Goal: Task Accomplishment & Management: Manage account settings

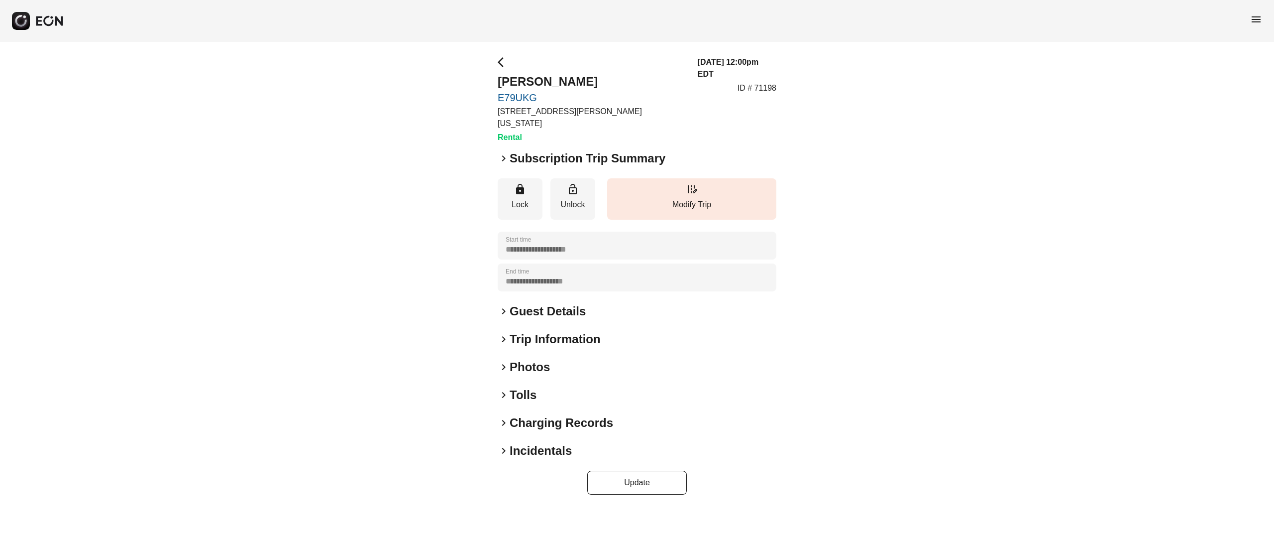
click at [765, 82] on p "ID # 71198" at bounding box center [757, 88] width 39 height 12
copy p "71198"
click at [769, 82] on p "ID # 71198" at bounding box center [757, 88] width 39 height 12
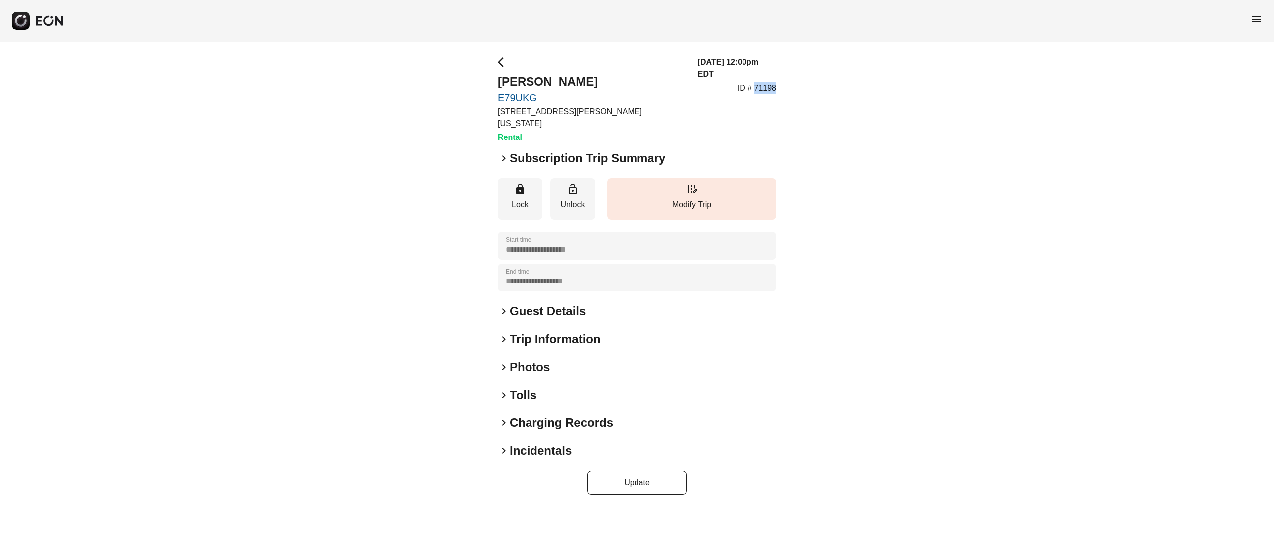
copy p "71198"
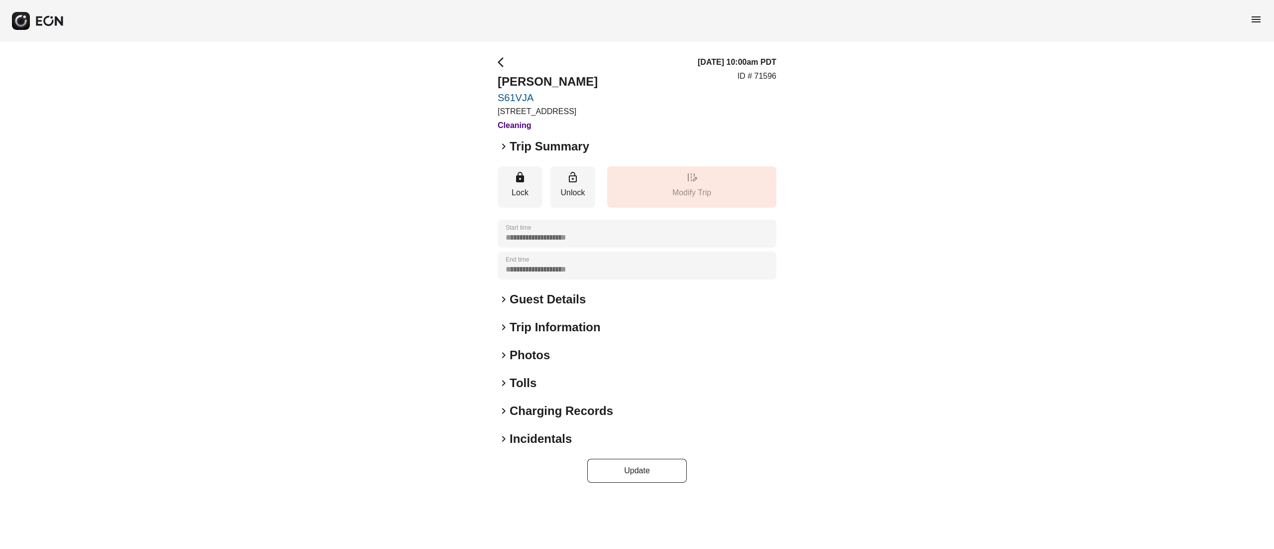
click at [541, 350] on h2 "Photos" at bounding box center [530, 355] width 40 height 16
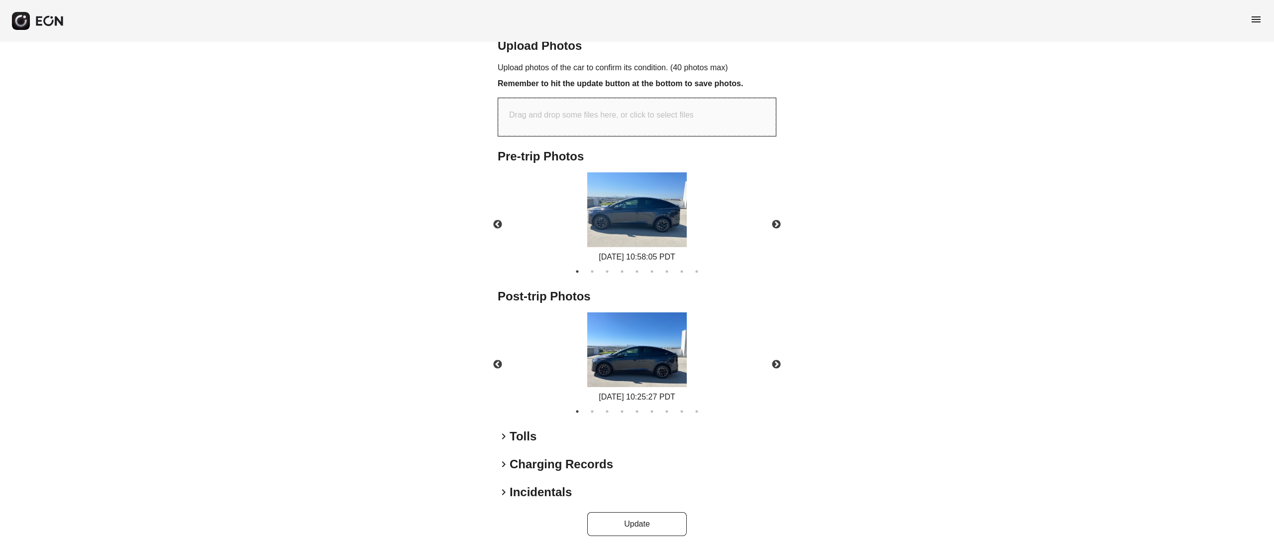
scroll to position [338, 0]
click at [655, 352] on img at bounding box center [637, 349] width 100 height 75
click at [641, 220] on img at bounding box center [637, 209] width 100 height 75
click at [772, 362] on button "Next" at bounding box center [776, 363] width 35 height 35
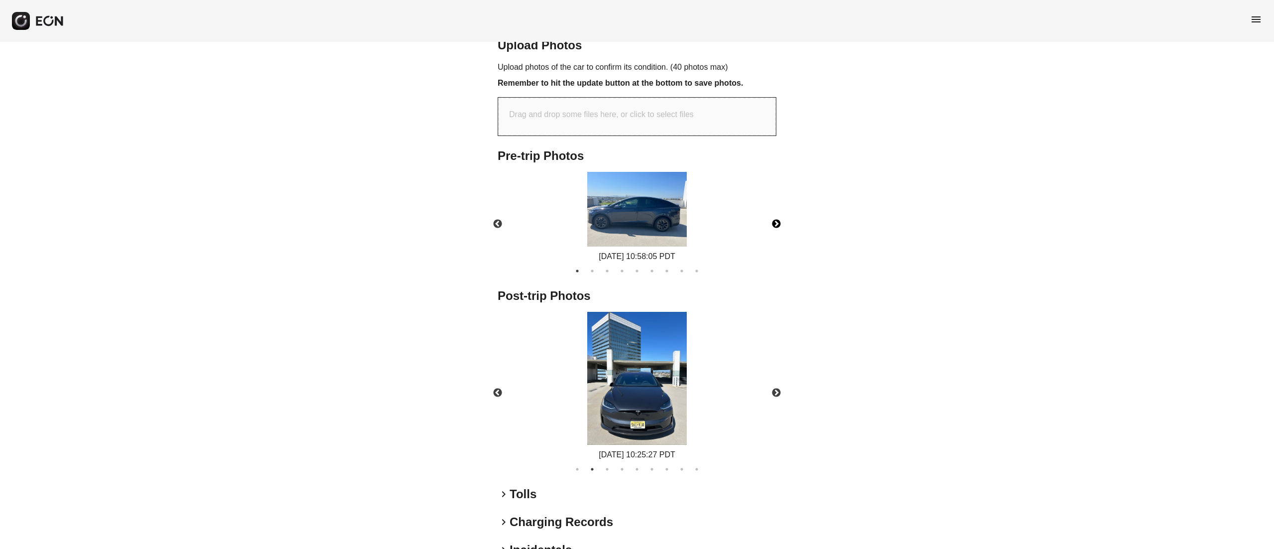
click at [772, 227] on button "Next" at bounding box center [776, 224] width 35 height 35
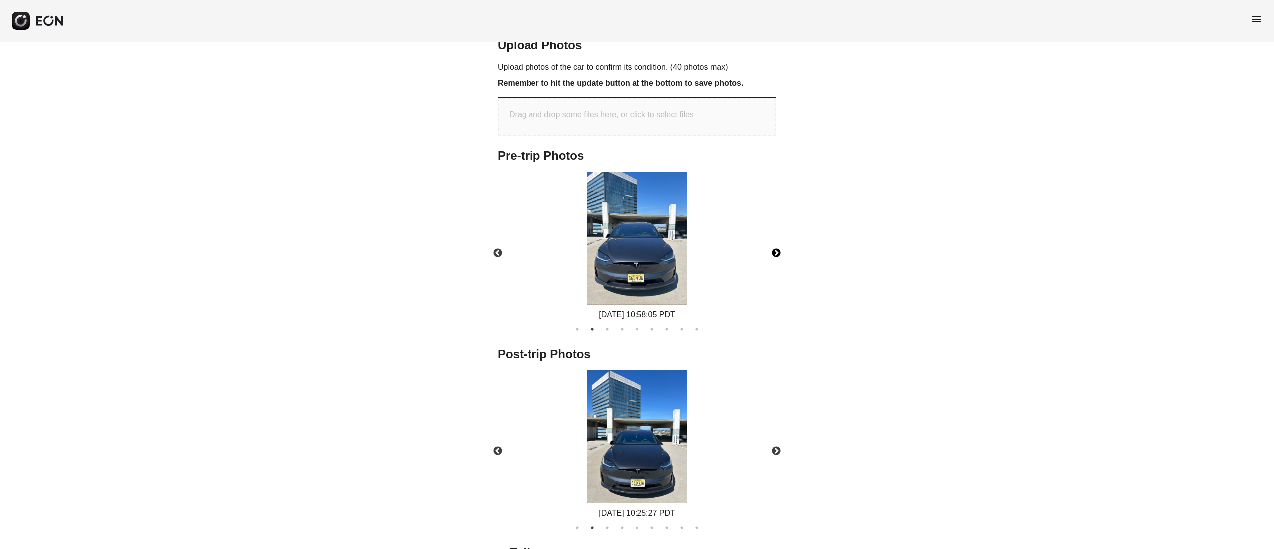
click at [644, 432] on img at bounding box center [637, 436] width 100 height 133
click at [765, 441] on button "Next" at bounding box center [776, 451] width 35 height 35
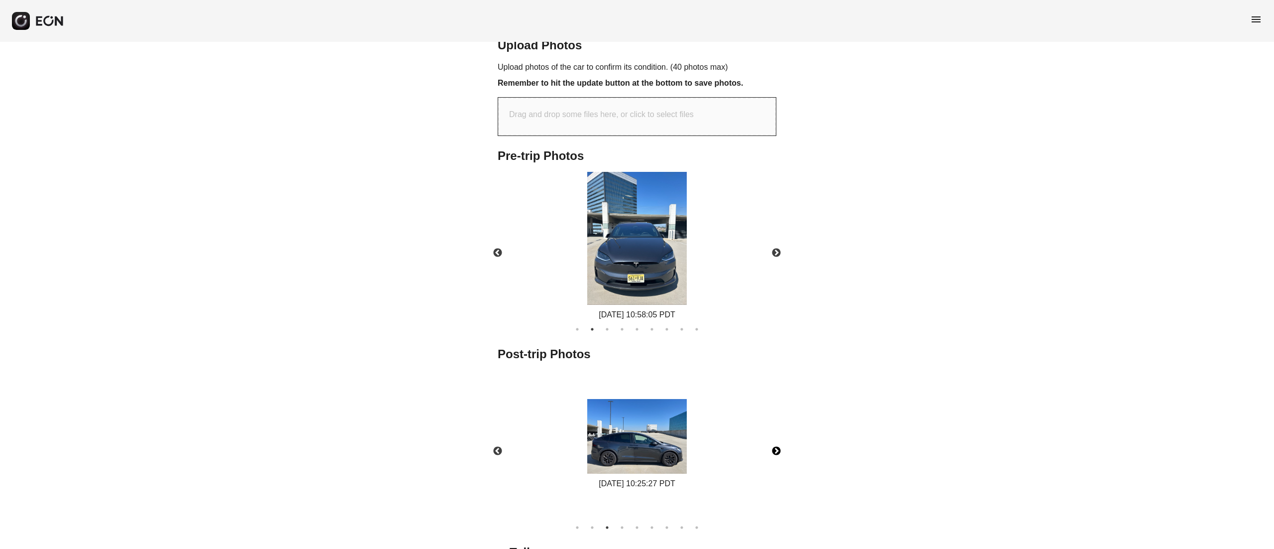
click at [652, 414] on img at bounding box center [637, 436] width 100 height 75
click at [771, 252] on button "Next" at bounding box center [776, 252] width 35 height 35
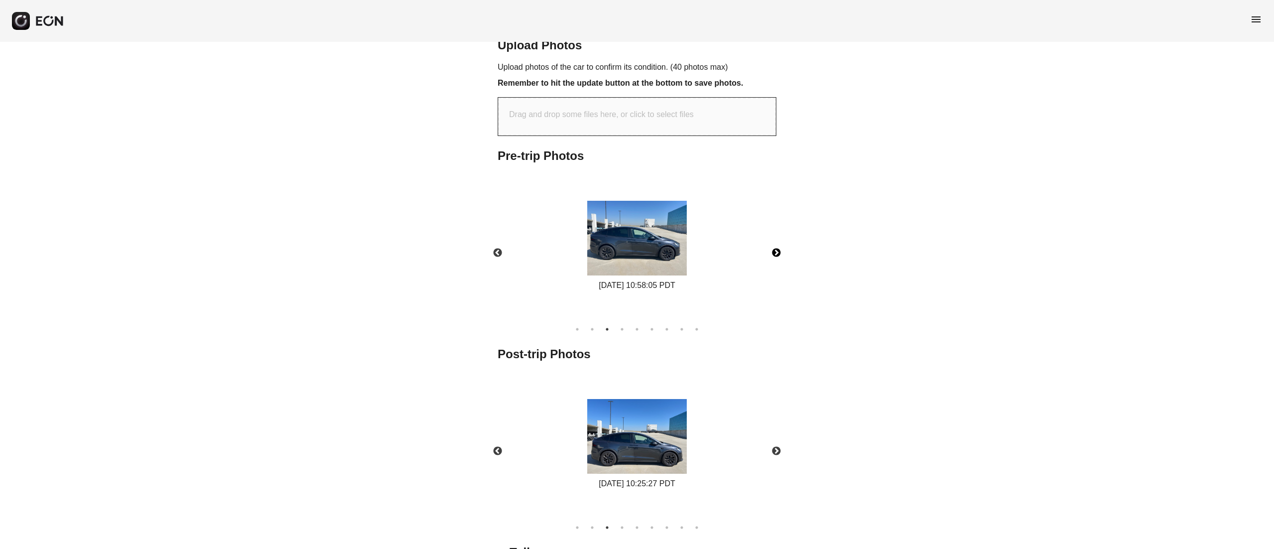
click at [655, 259] on img at bounding box center [637, 238] width 100 height 75
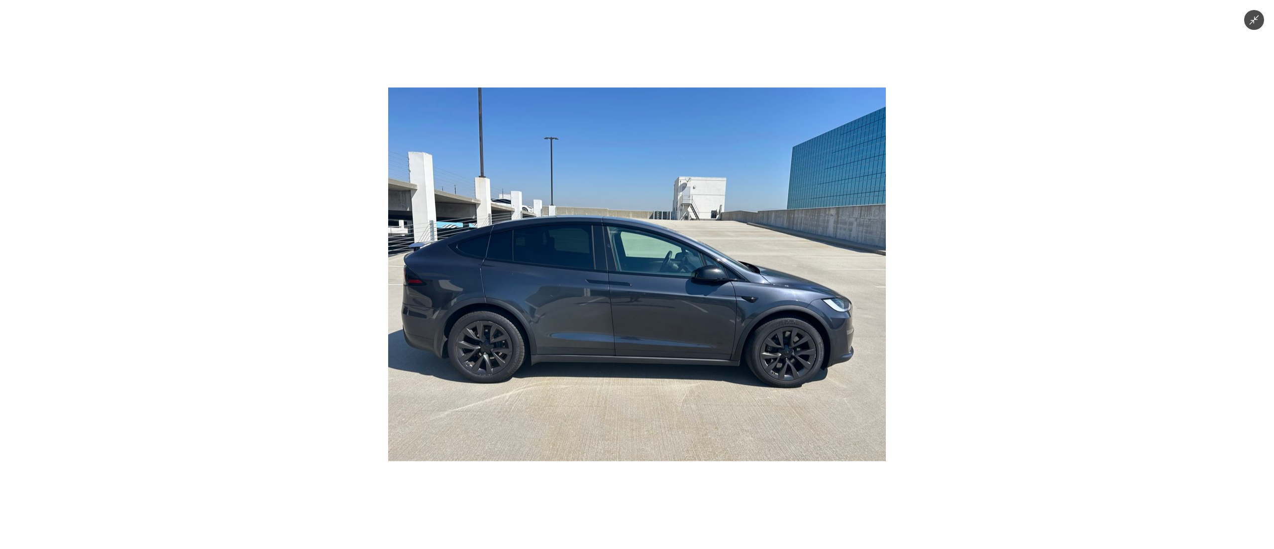
click at [655, 259] on img at bounding box center [637, 274] width 498 height 373
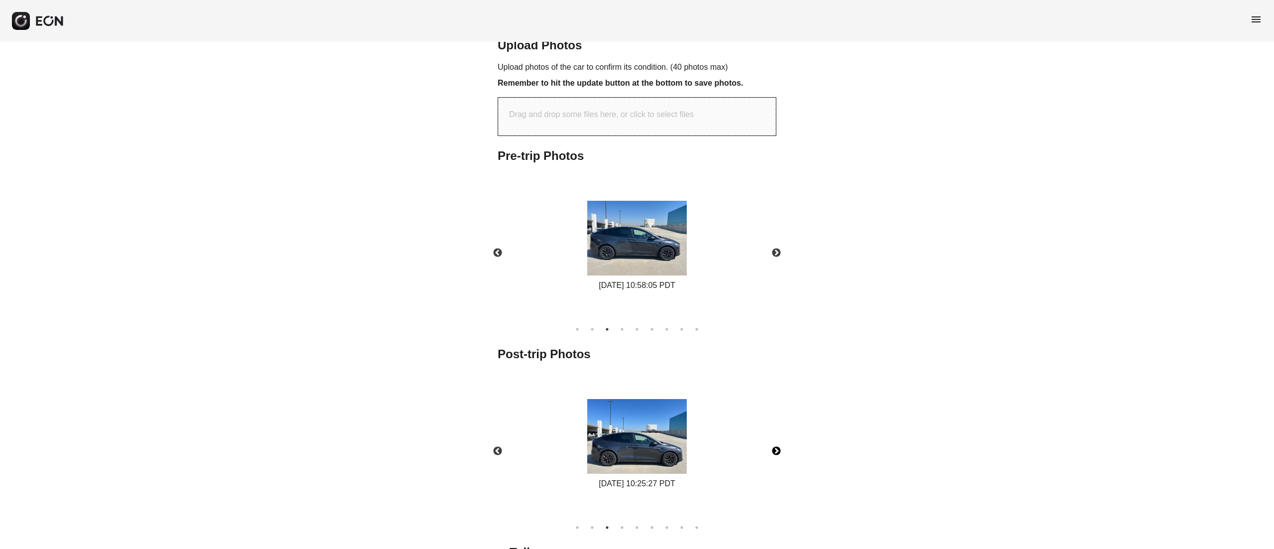
click at [771, 441] on button "Next" at bounding box center [776, 451] width 35 height 35
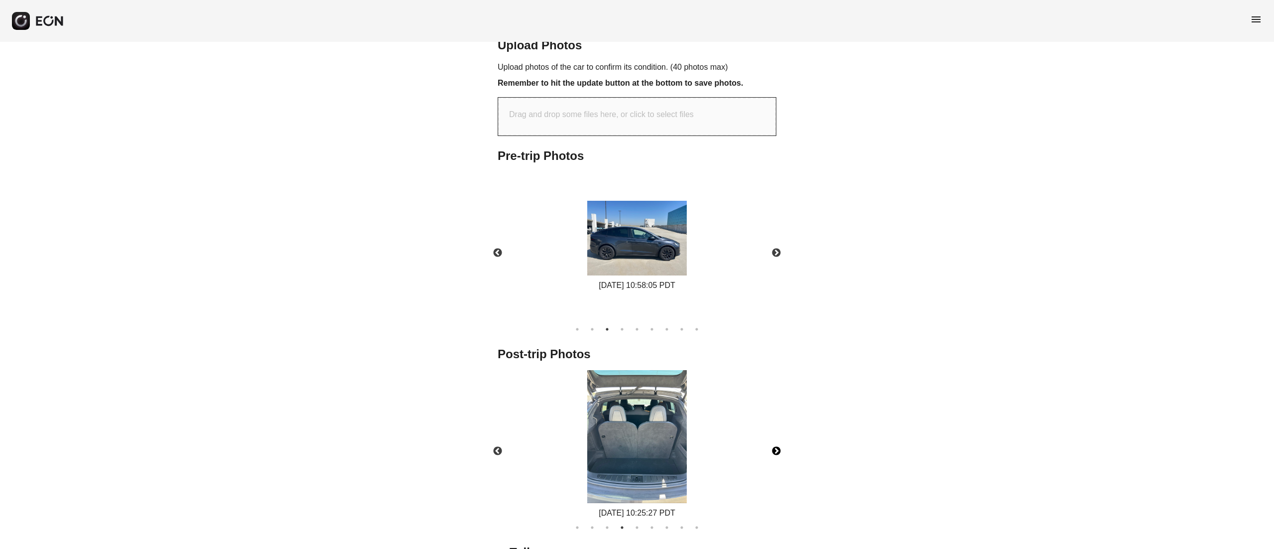
click at [654, 440] on img at bounding box center [637, 436] width 100 height 133
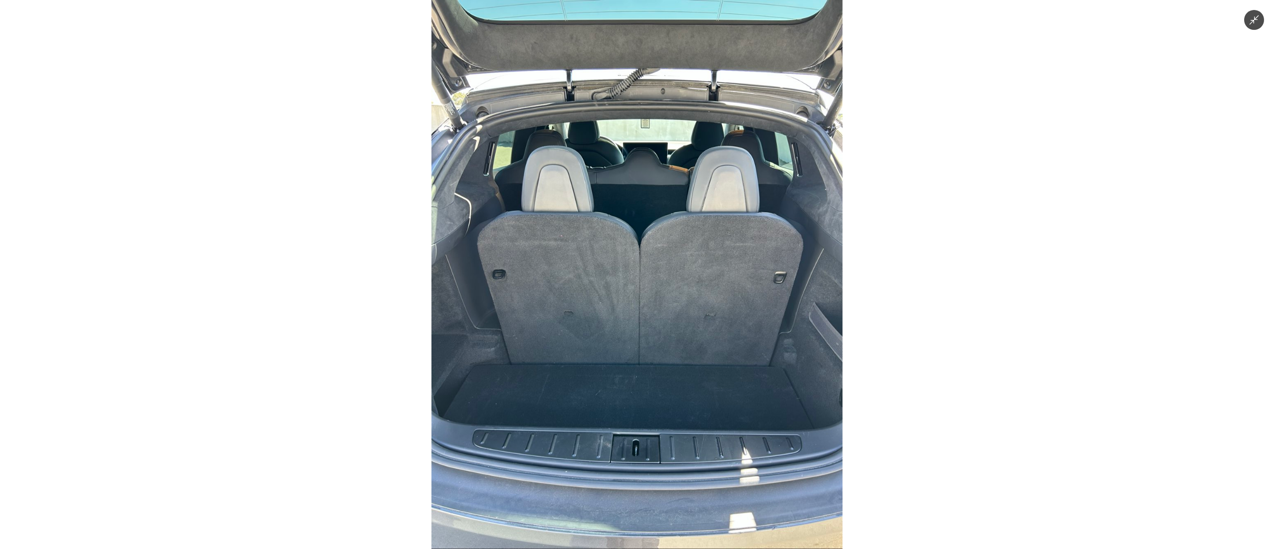
click at [662, 428] on img at bounding box center [637, 274] width 411 height 549
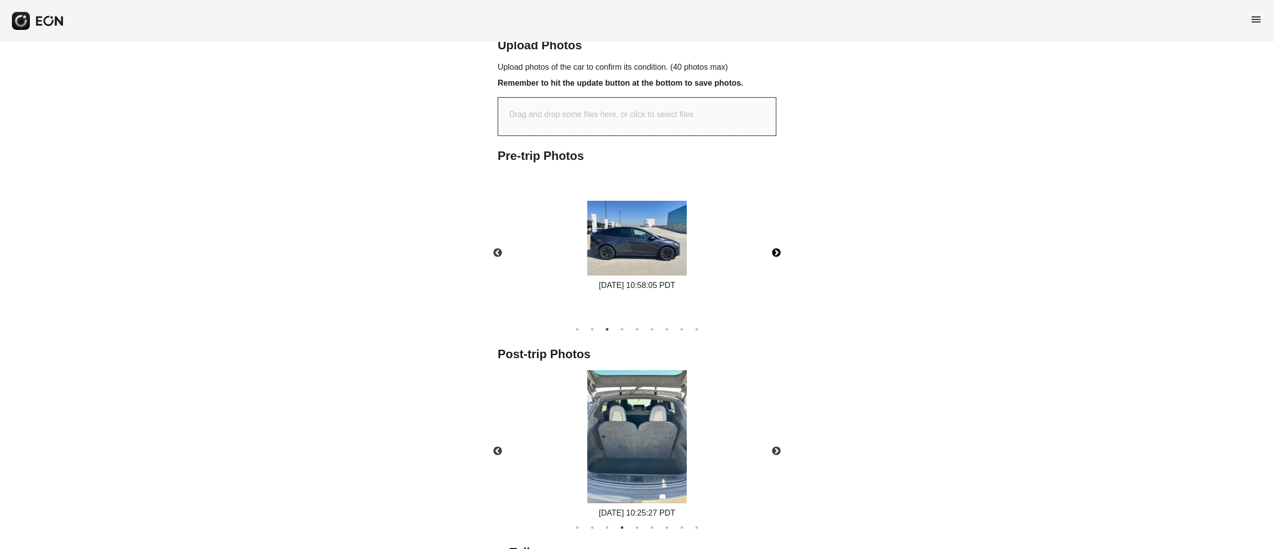
click at [777, 255] on button "Next" at bounding box center [776, 252] width 35 height 35
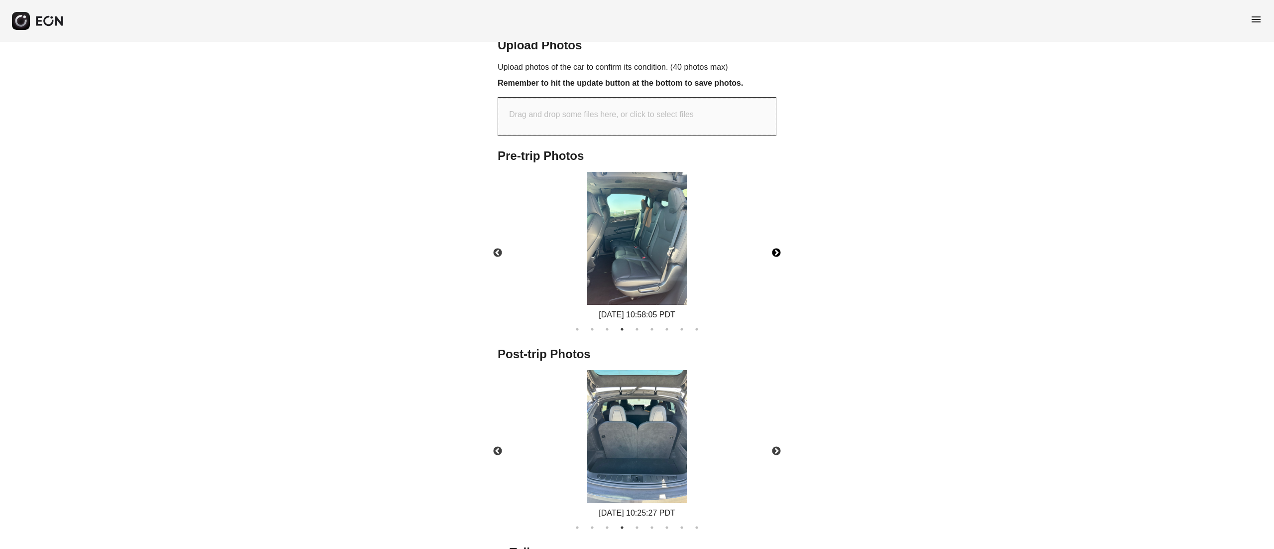
click at [767, 255] on button "Next" at bounding box center [776, 252] width 35 height 35
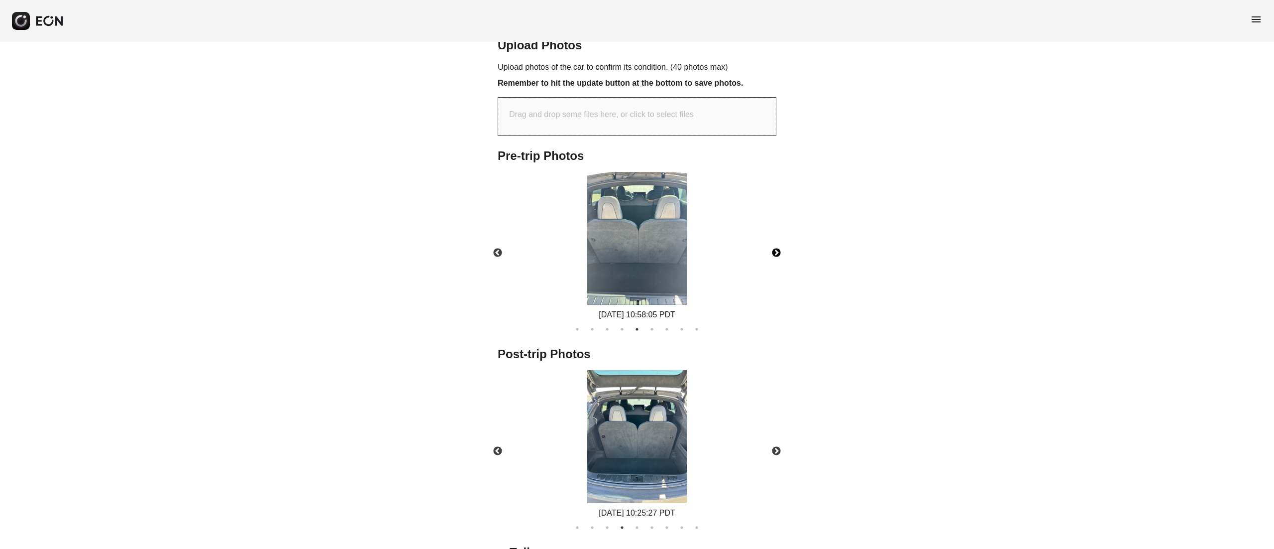
click at [659, 250] on img at bounding box center [637, 238] width 100 height 133
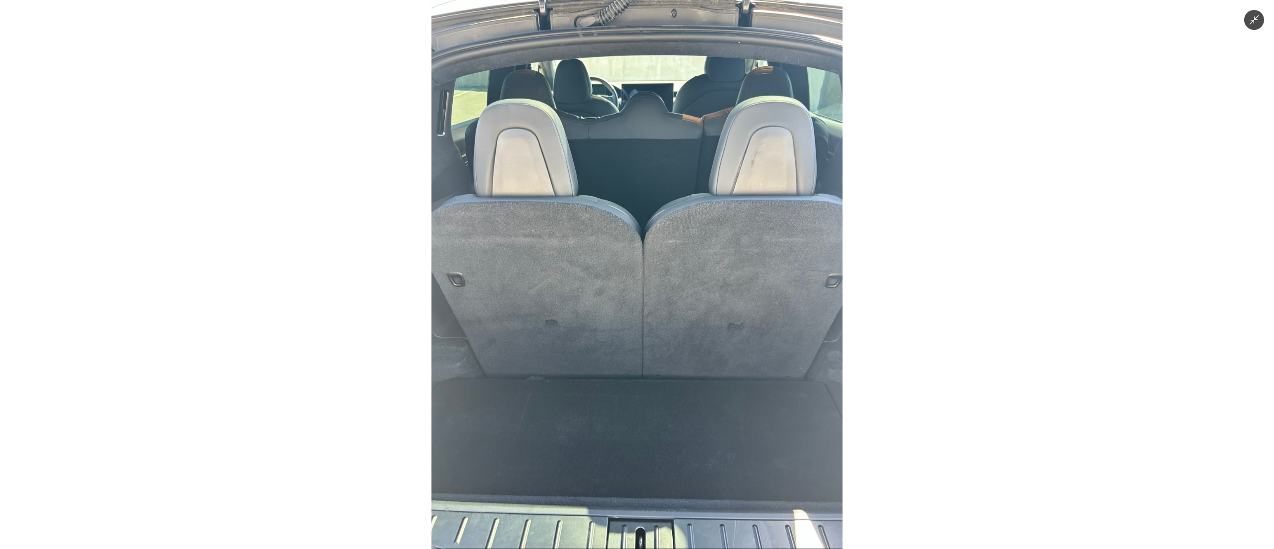
click at [659, 250] on img at bounding box center [637, 274] width 411 height 549
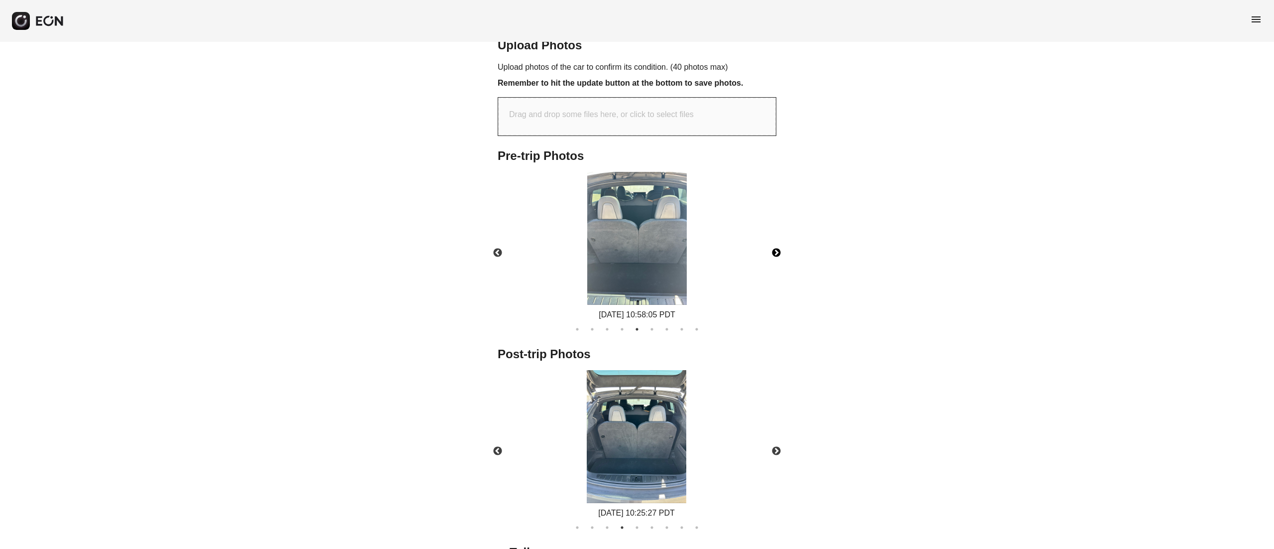
click at [665, 442] on img at bounding box center [637, 436] width 100 height 133
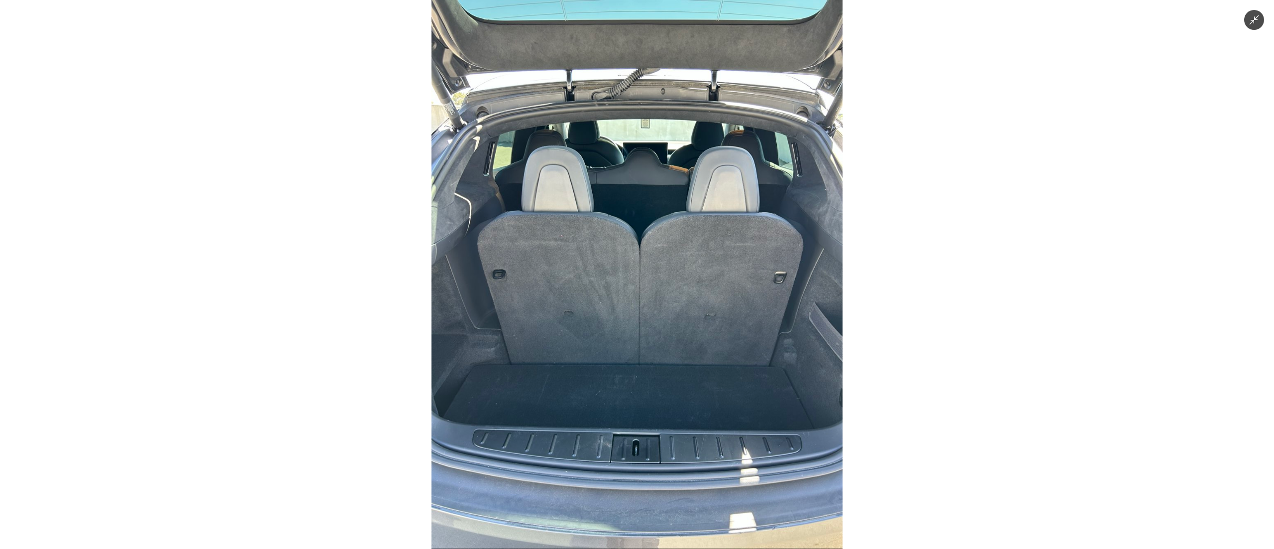
click at [597, 298] on img at bounding box center [637, 274] width 411 height 549
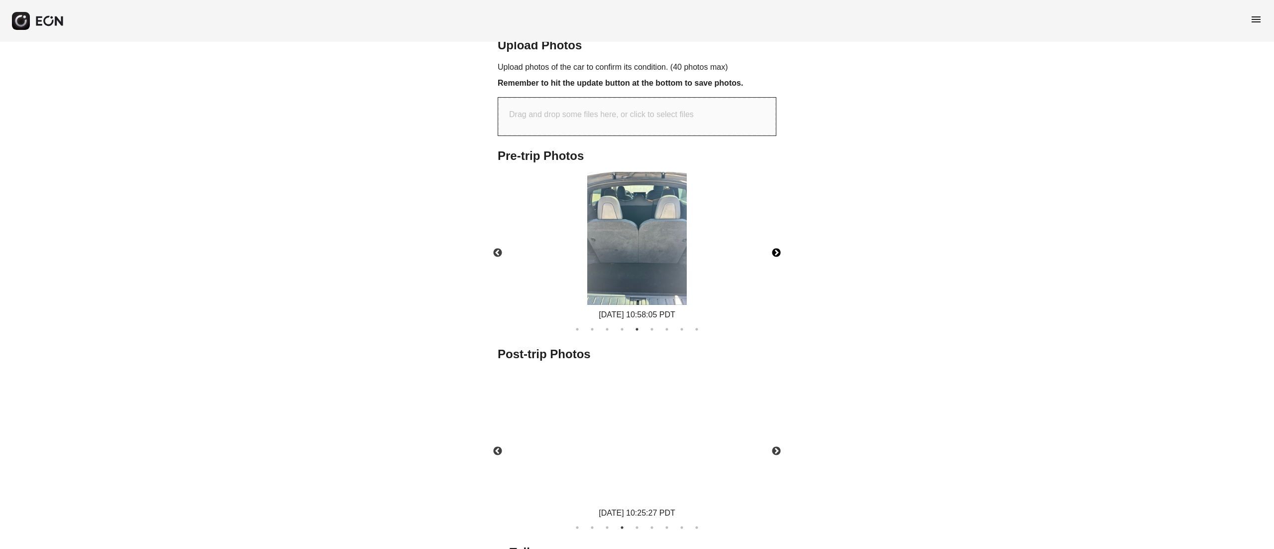
click at [614, 213] on img at bounding box center [637, 238] width 100 height 133
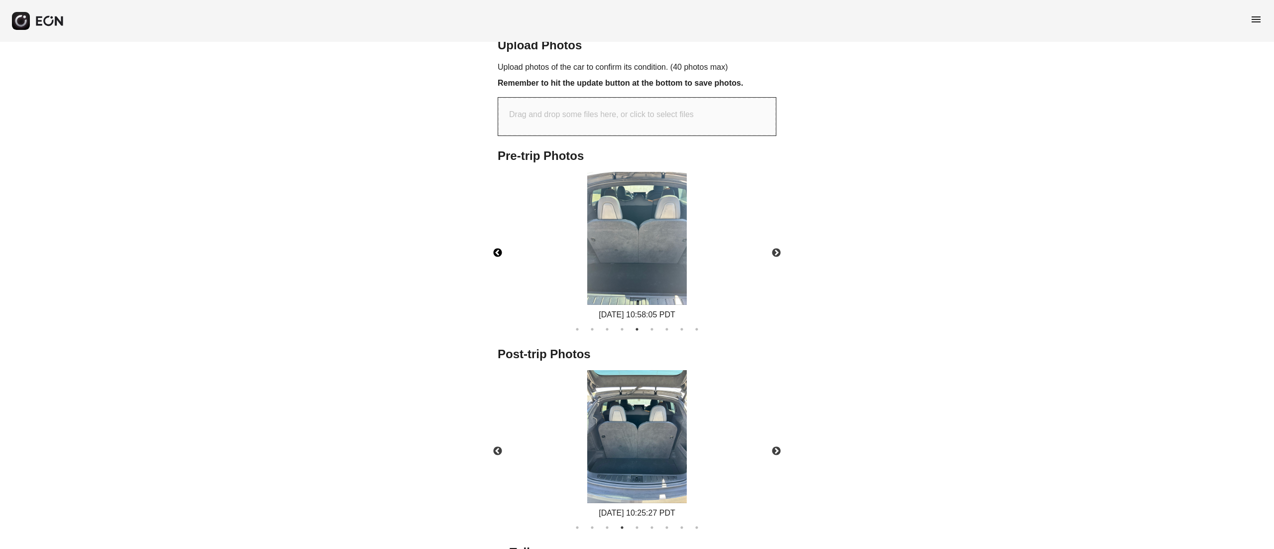
click at [504, 254] on button "Previous" at bounding box center [497, 252] width 35 height 35
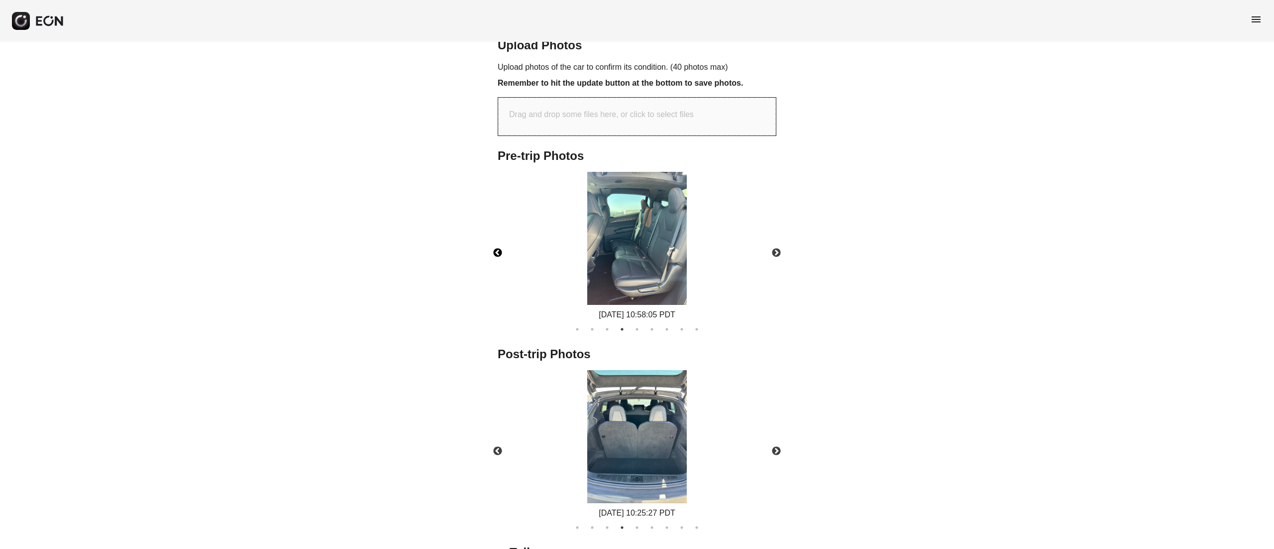
click at [623, 252] on img at bounding box center [637, 238] width 100 height 133
click at [770, 460] on button "Next" at bounding box center [776, 451] width 35 height 35
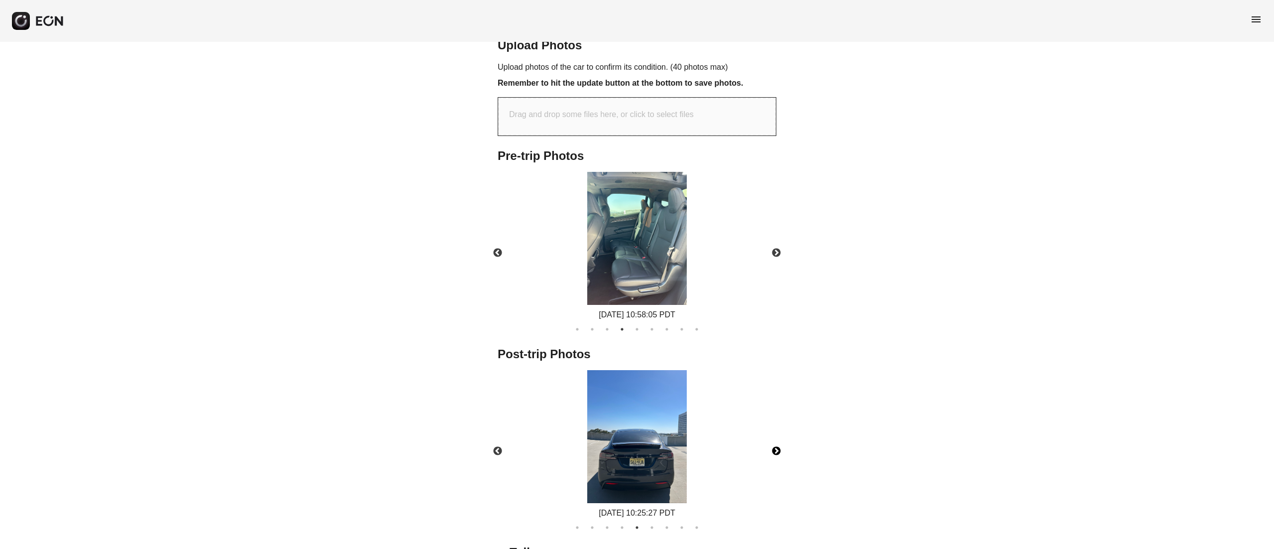
click at [779, 452] on button "Next" at bounding box center [776, 451] width 35 height 35
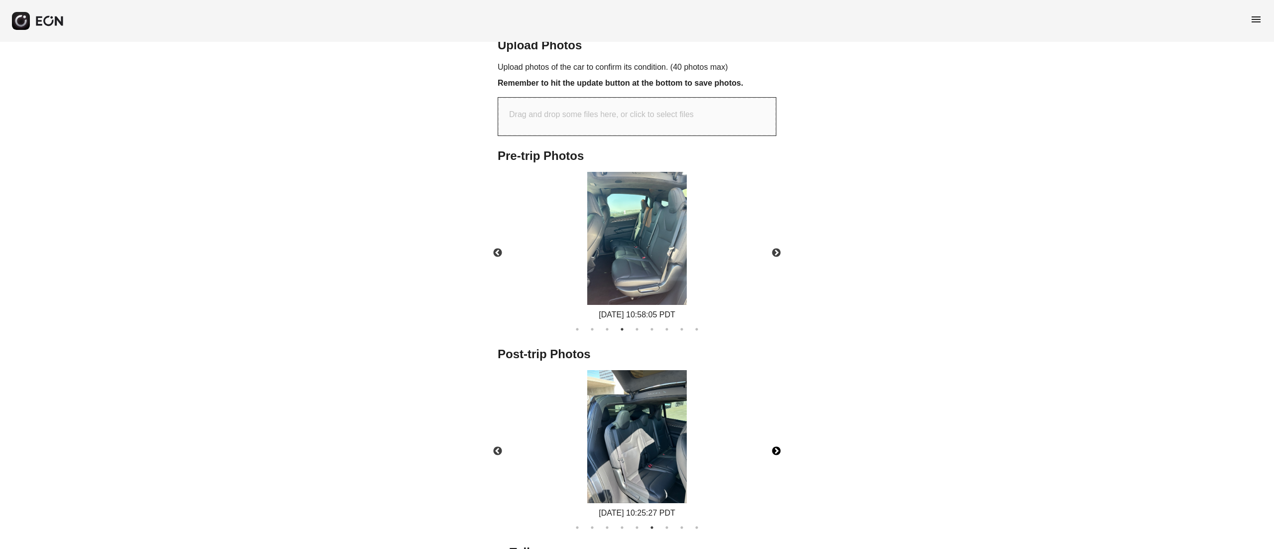
click at [779, 452] on button "Next" at bounding box center [776, 451] width 35 height 35
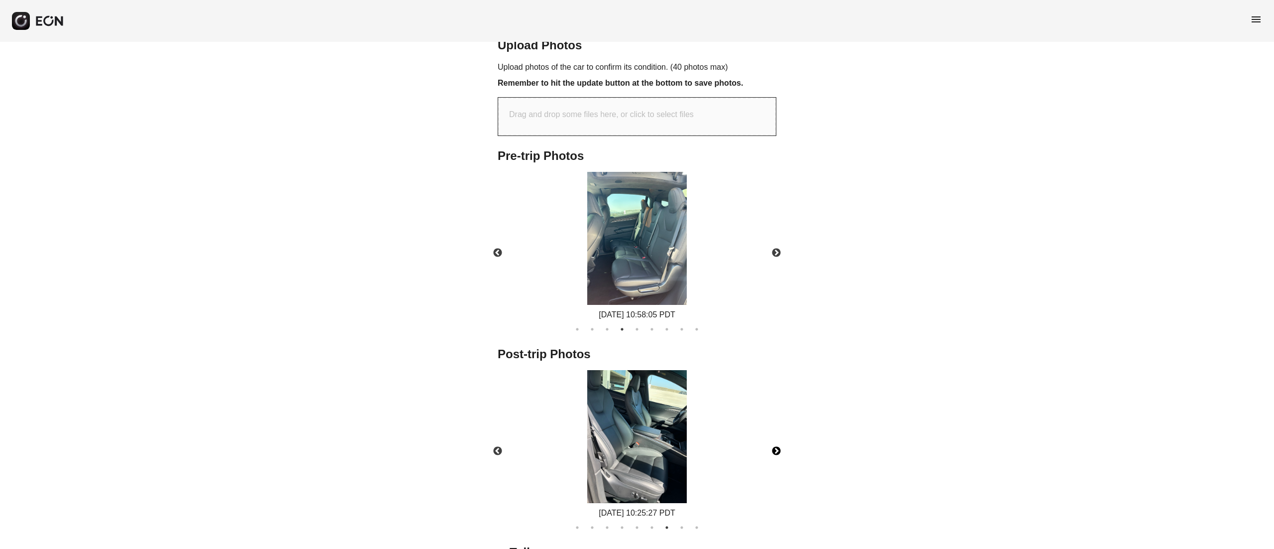
click at [779, 452] on button "Next" at bounding box center [776, 451] width 35 height 35
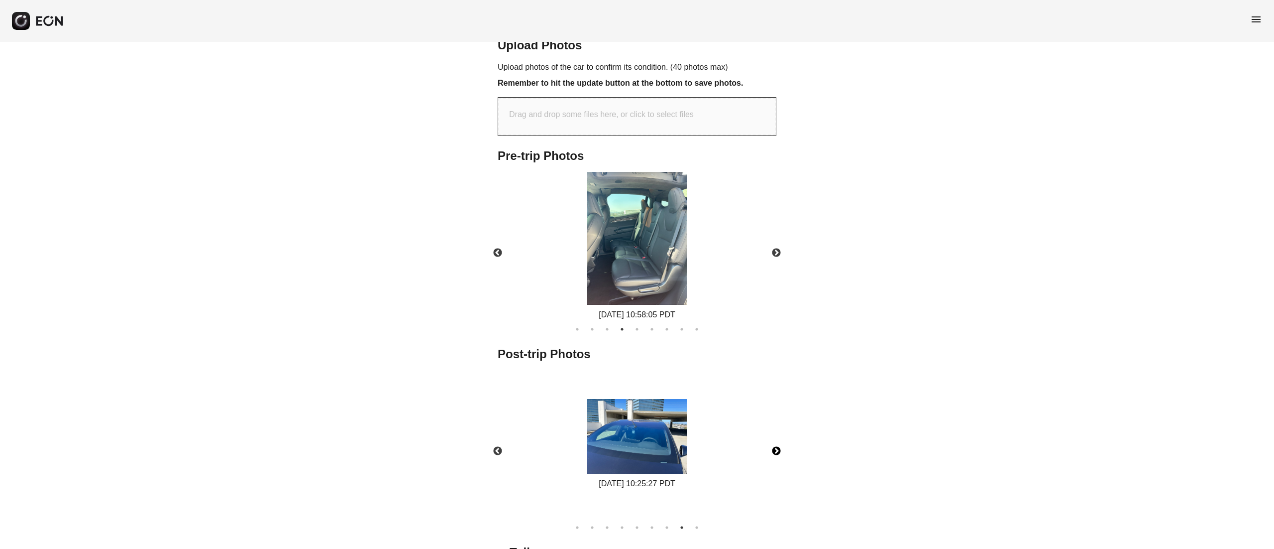
click at [779, 452] on button "Next" at bounding box center [776, 451] width 35 height 35
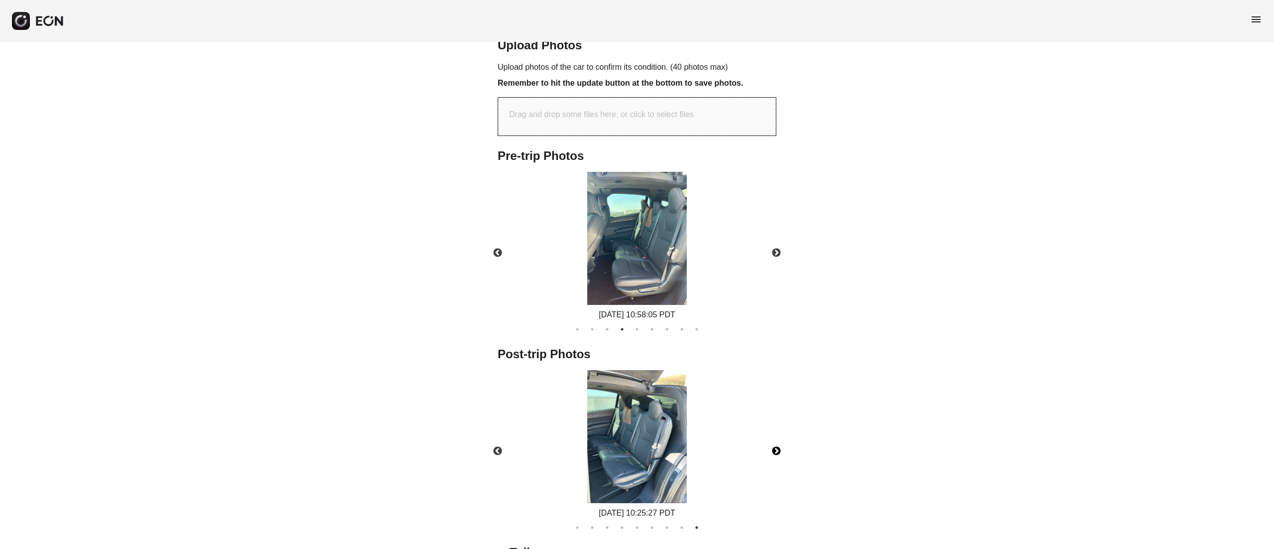
click at [779, 452] on button "Next" at bounding box center [776, 451] width 35 height 35
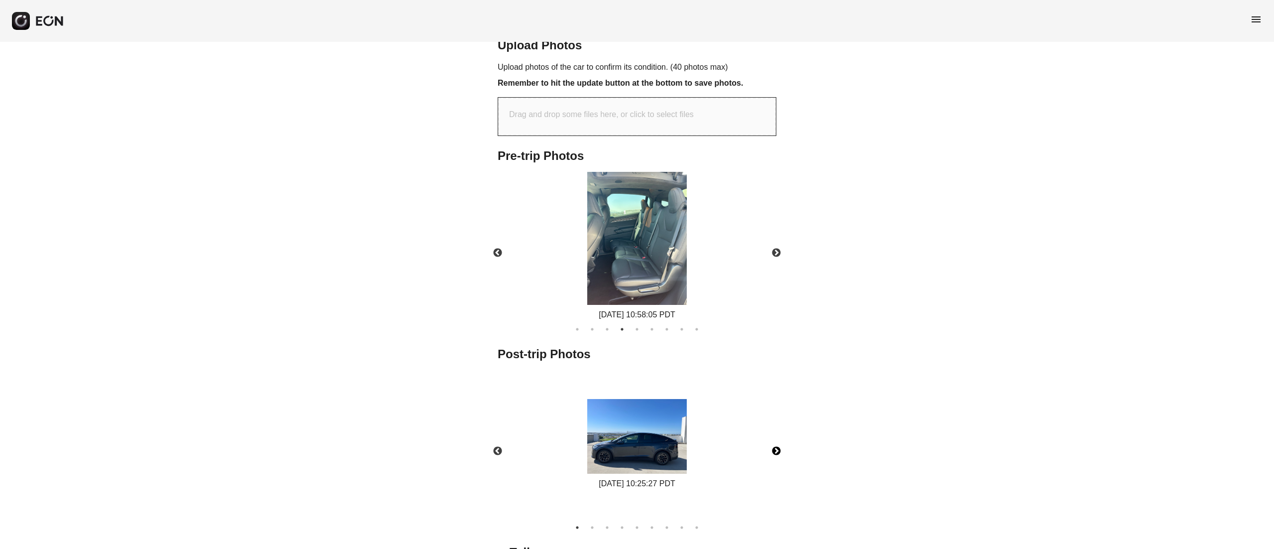
click at [675, 446] on img at bounding box center [637, 436] width 100 height 75
click at [771, 255] on button "Next" at bounding box center [776, 252] width 35 height 35
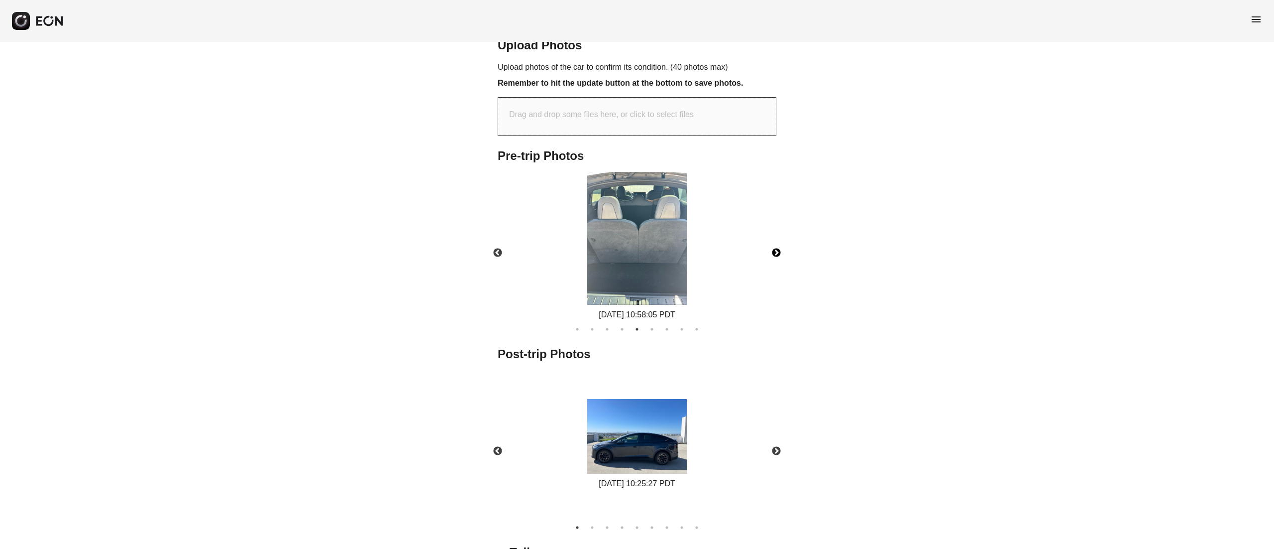
click at [771, 255] on button "Next" at bounding box center [776, 252] width 35 height 35
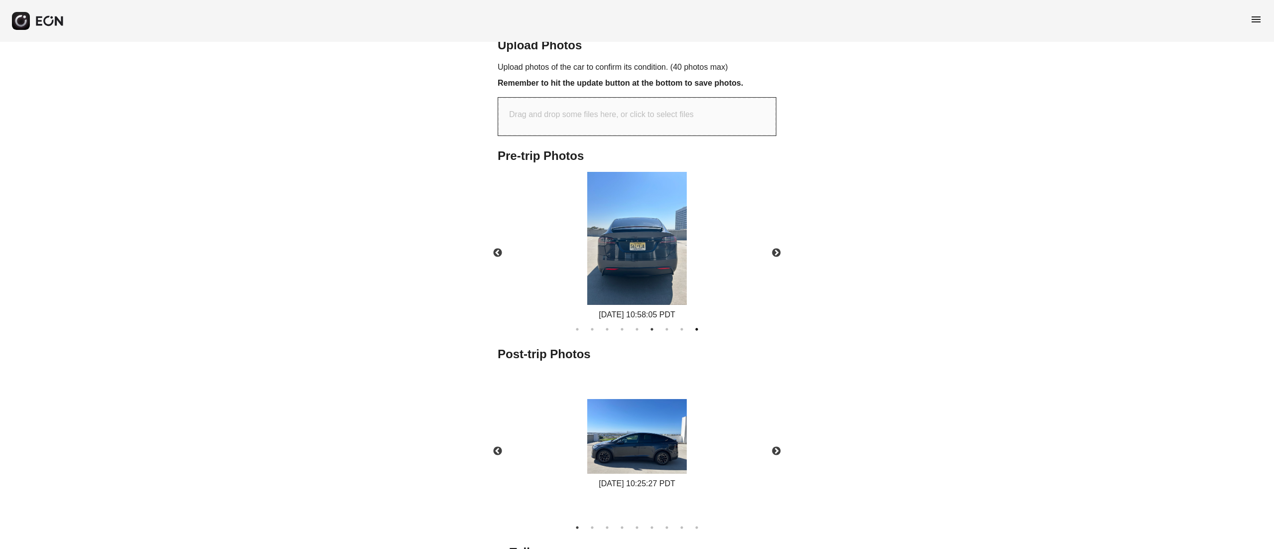
click at [696, 327] on button "9" at bounding box center [697, 329] width 10 height 10
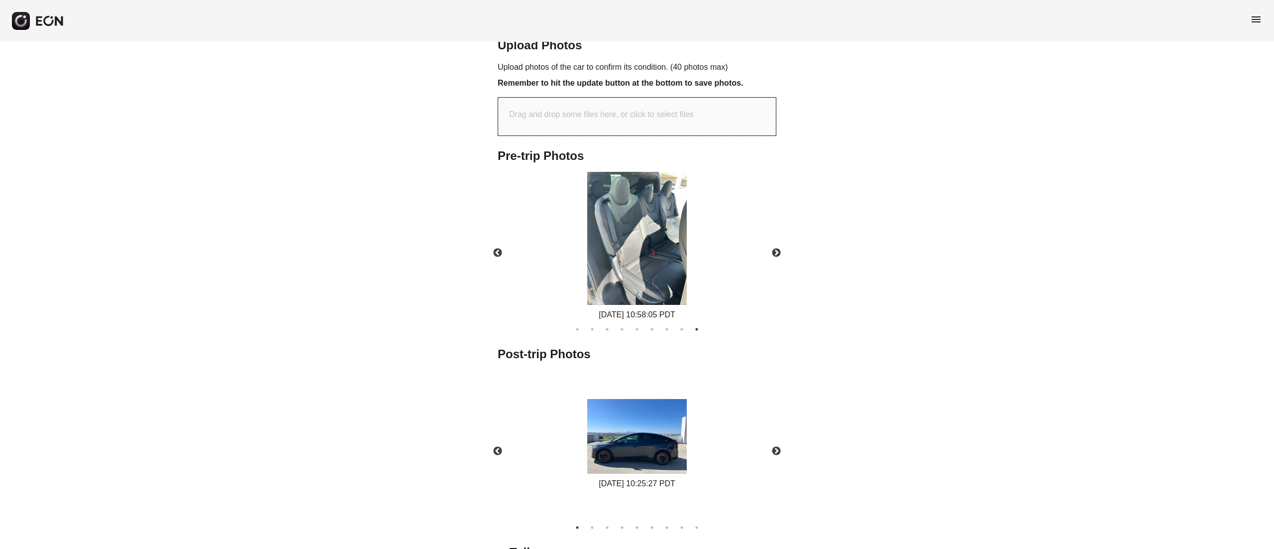
click at [674, 324] on ul "1 2 3 4 5 6 7 8 9" at bounding box center [637, 327] width 289 height 13
click at [678, 330] on button "8" at bounding box center [682, 329] width 10 height 10
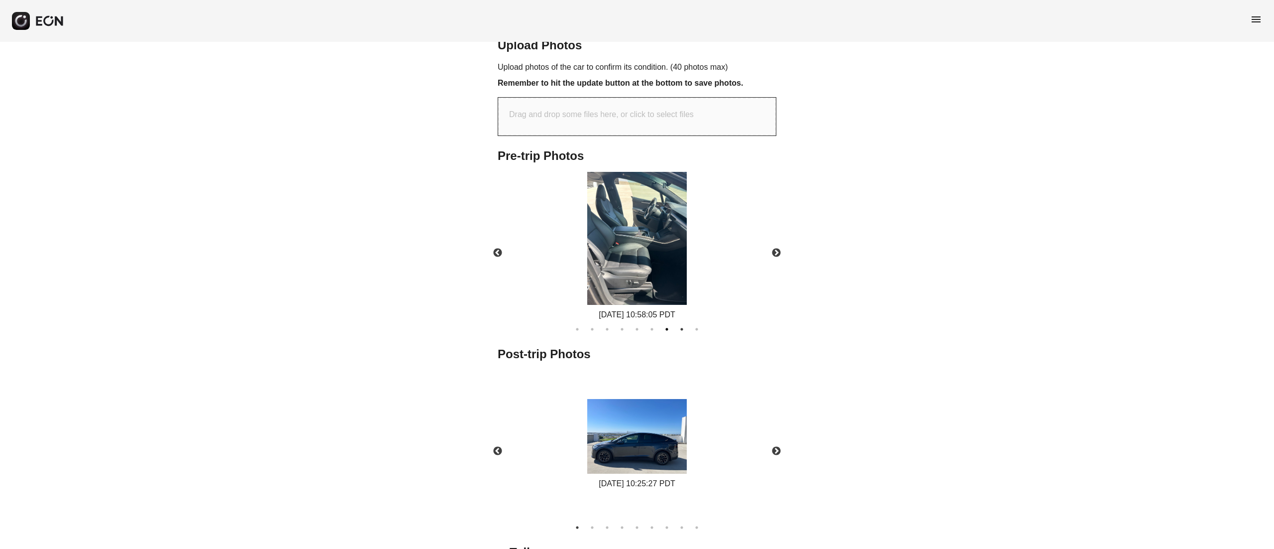
click at [665, 325] on button "7" at bounding box center [667, 329] width 10 height 10
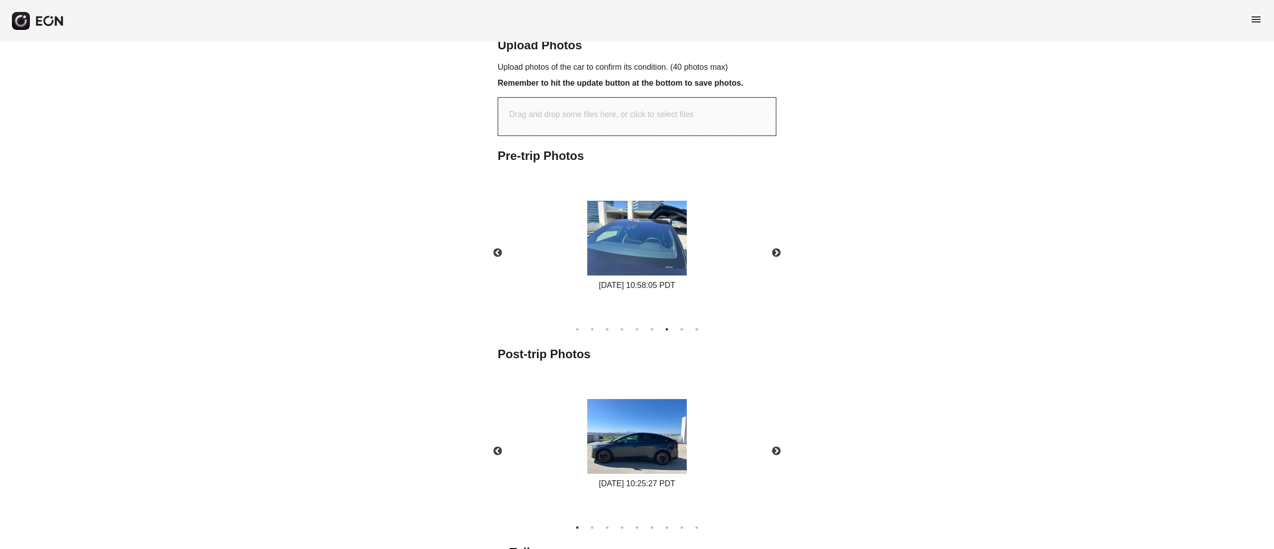
click at [576, 336] on div "Pre-trip Photos Previous 08/29/2025 10:58:05 PDT 08/29/2025 10:58:05 PDT 08/29/…" at bounding box center [637, 340] width 279 height 384
click at [576, 327] on button "1" at bounding box center [578, 329] width 10 height 10
click at [624, 452] on img at bounding box center [637, 436] width 100 height 75
click at [631, 254] on img at bounding box center [637, 238] width 100 height 75
click at [654, 451] on img at bounding box center [637, 436] width 100 height 75
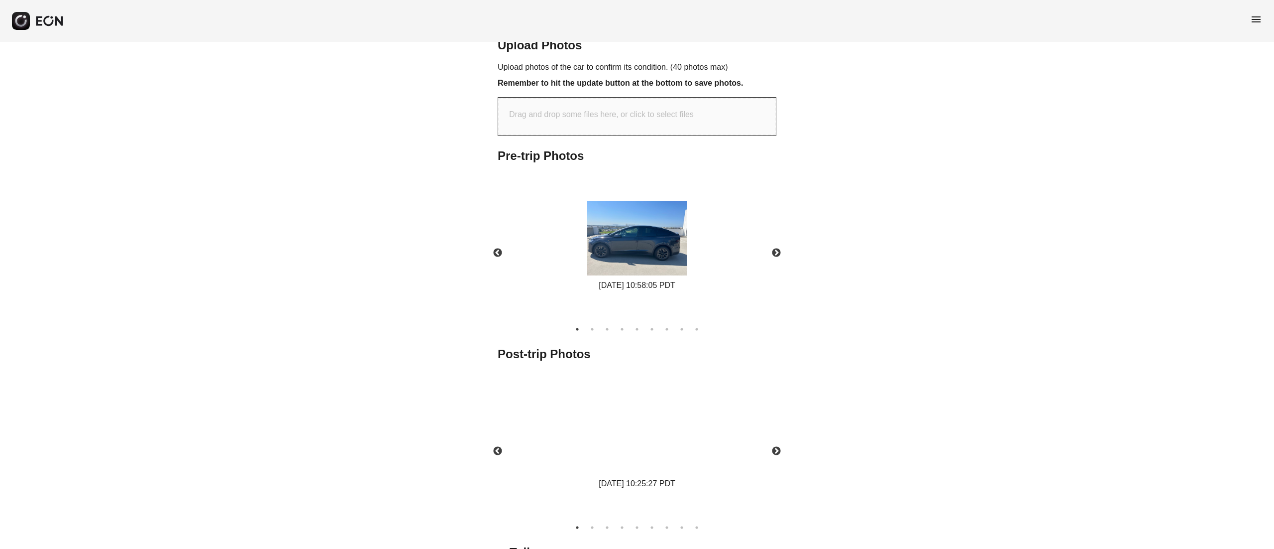
click at [656, 231] on img at bounding box center [637, 238] width 100 height 75
click at [773, 254] on button "Next" at bounding box center [776, 252] width 35 height 35
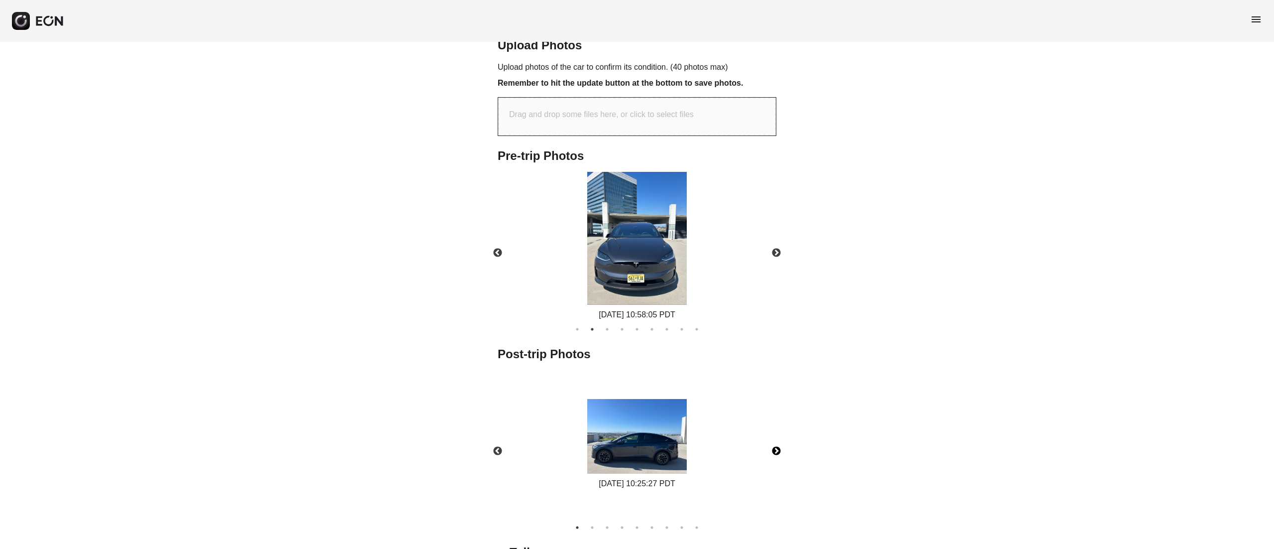
click at [774, 442] on button "Next" at bounding box center [776, 451] width 35 height 35
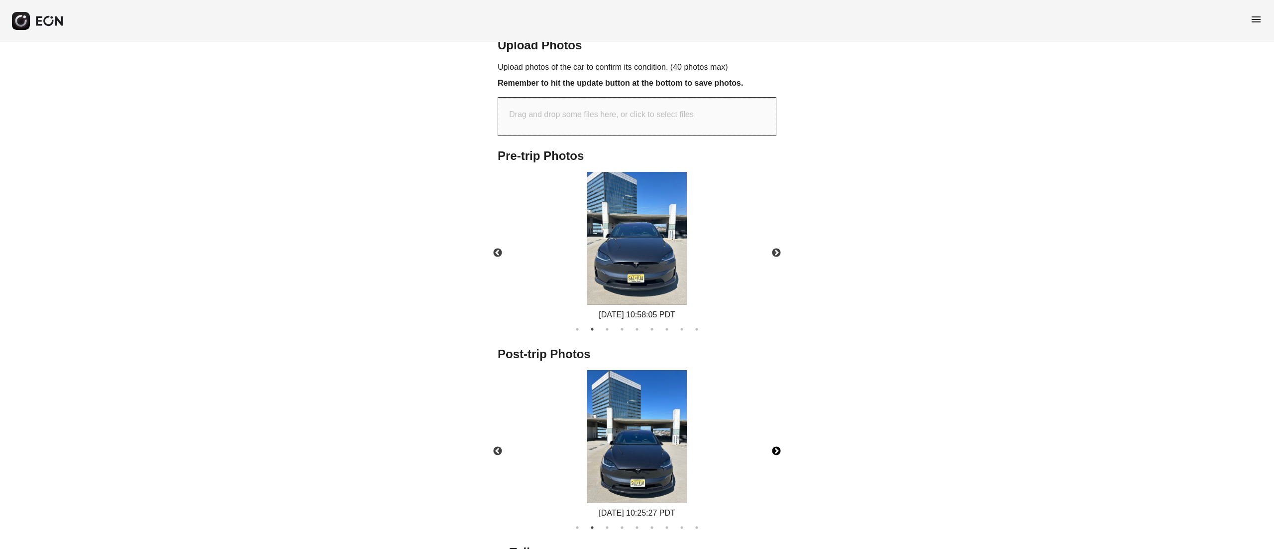
click at [672, 446] on img at bounding box center [637, 436] width 100 height 133
click at [664, 268] on img at bounding box center [637, 238] width 100 height 133
click at [648, 445] on img at bounding box center [637, 436] width 100 height 133
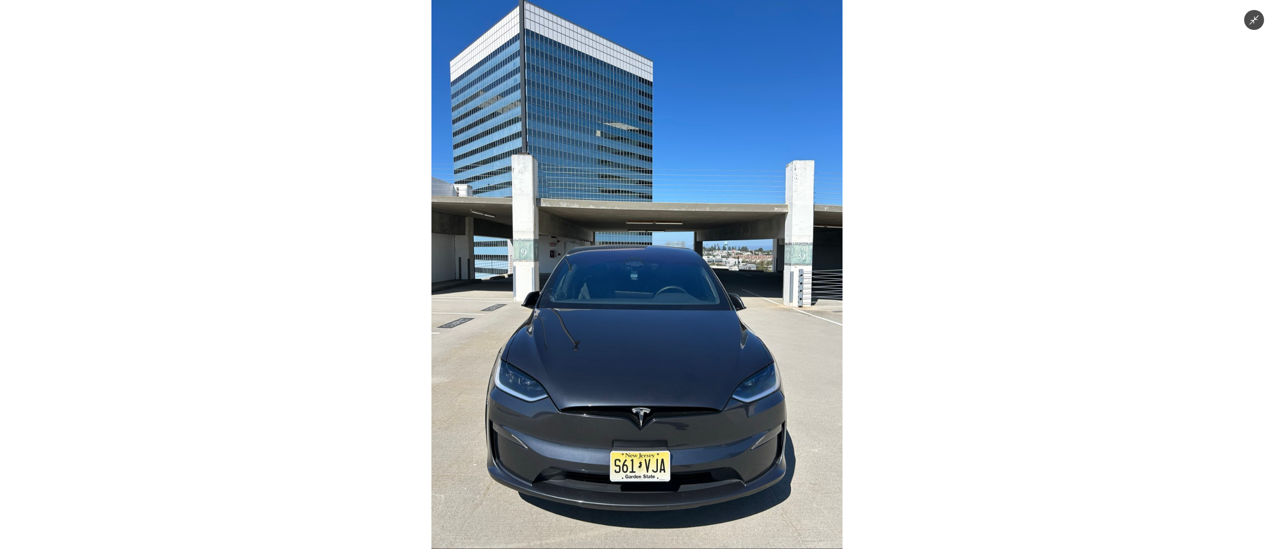
click at [648, 444] on img at bounding box center [637, 274] width 411 height 549
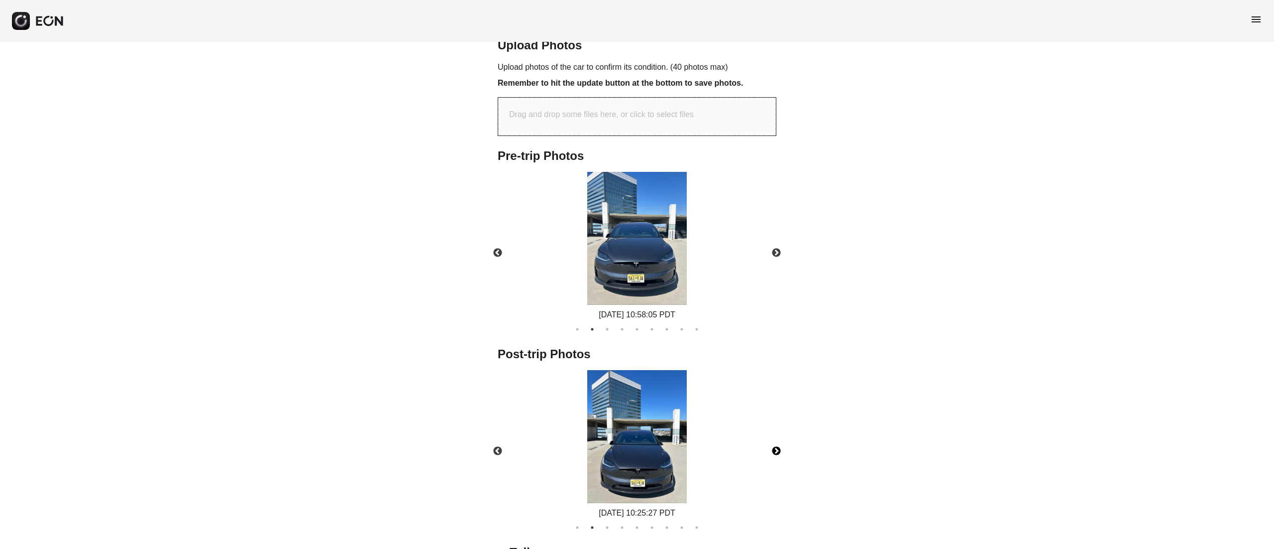
click at [648, 268] on img at bounding box center [637, 238] width 100 height 133
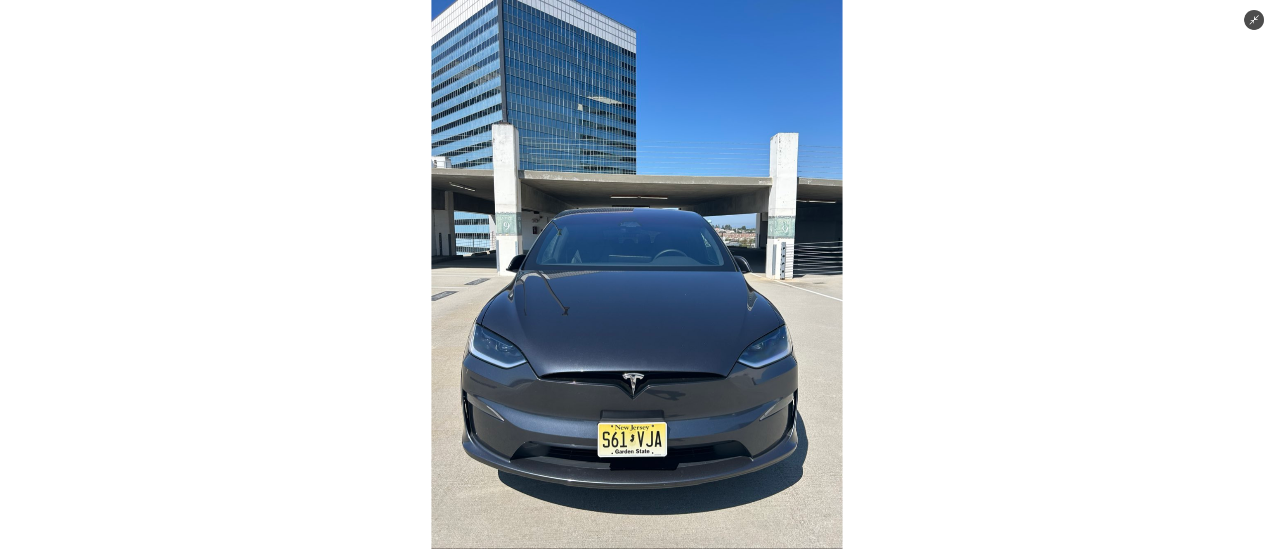
click at [648, 268] on img at bounding box center [637, 274] width 411 height 549
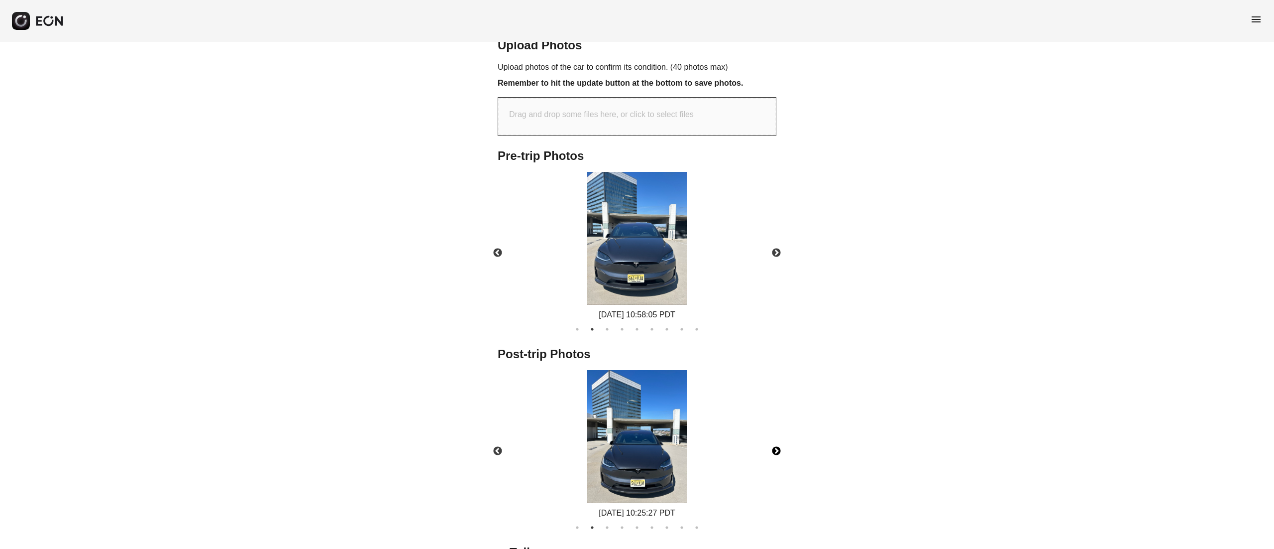
click at [656, 420] on img at bounding box center [637, 436] width 100 height 133
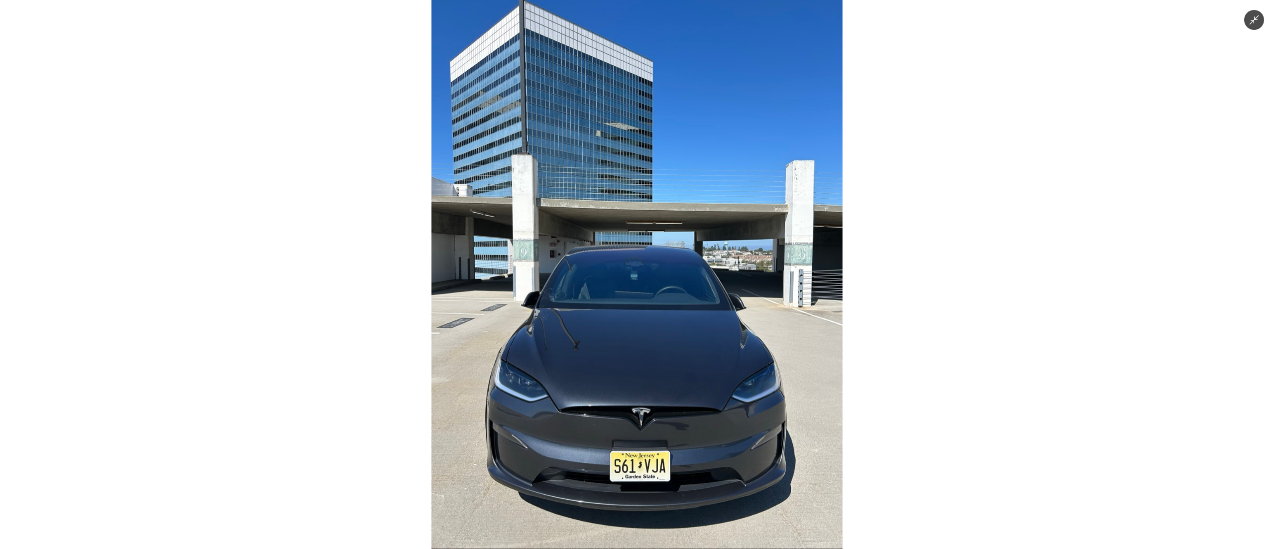
click at [656, 420] on img at bounding box center [637, 274] width 411 height 549
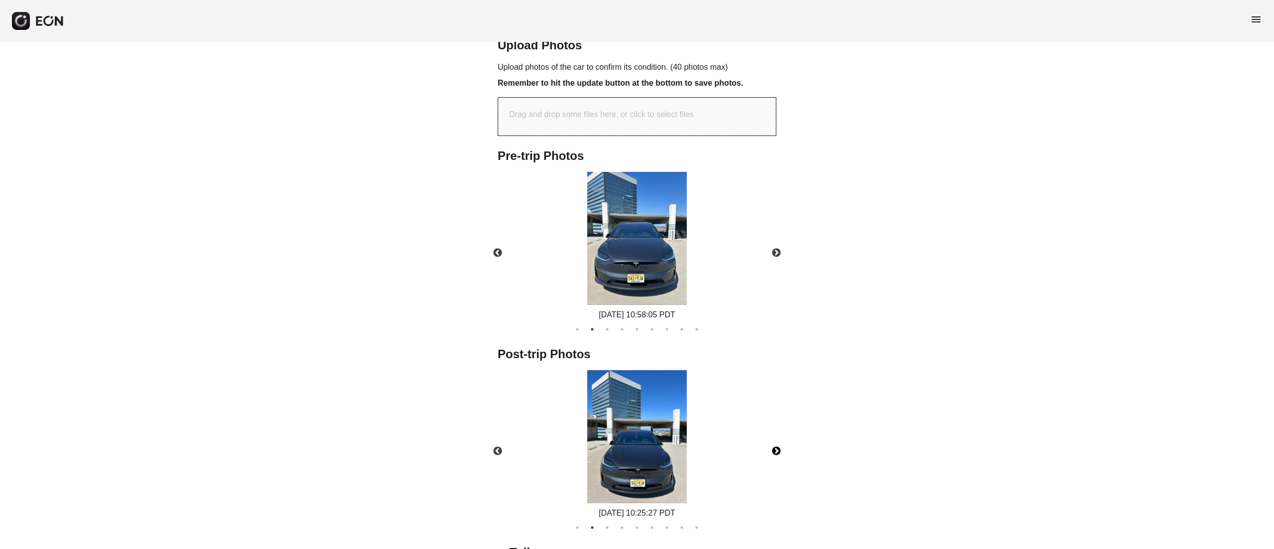
click at [637, 248] on img at bounding box center [637, 238] width 100 height 133
click at [762, 255] on button "Next" at bounding box center [776, 252] width 35 height 35
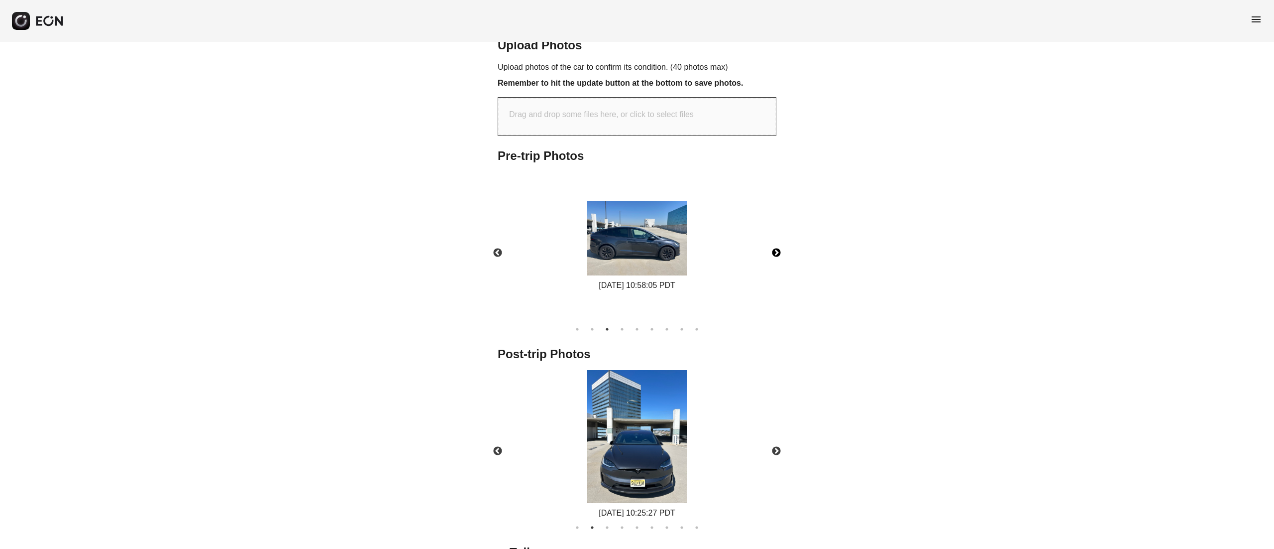
click at [671, 263] on img at bounding box center [637, 238] width 100 height 75
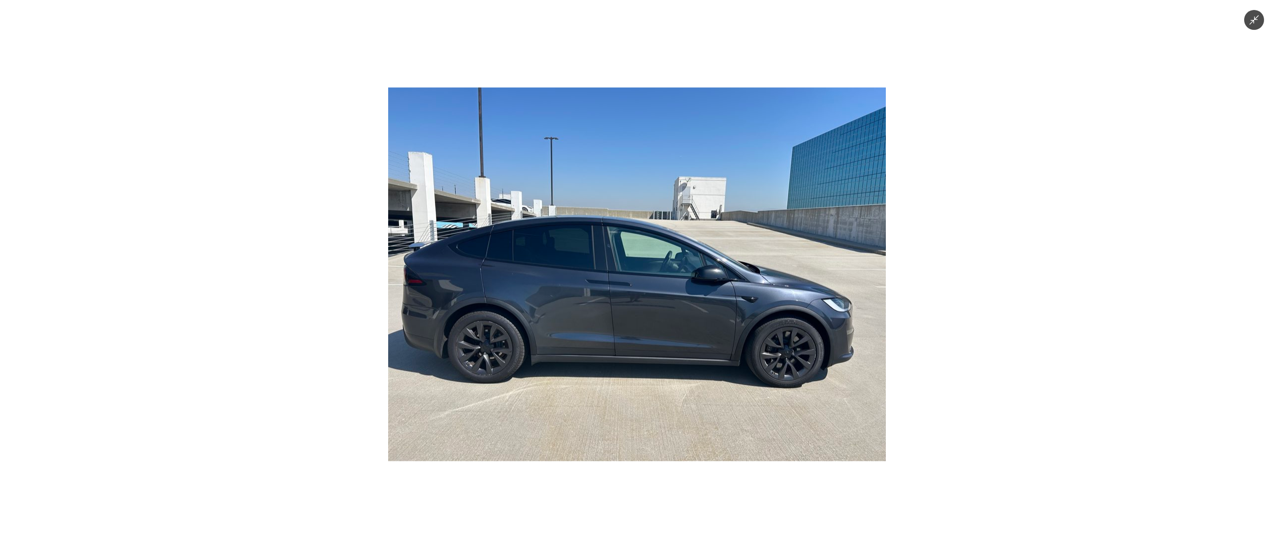
click at [671, 263] on img at bounding box center [637, 274] width 498 height 373
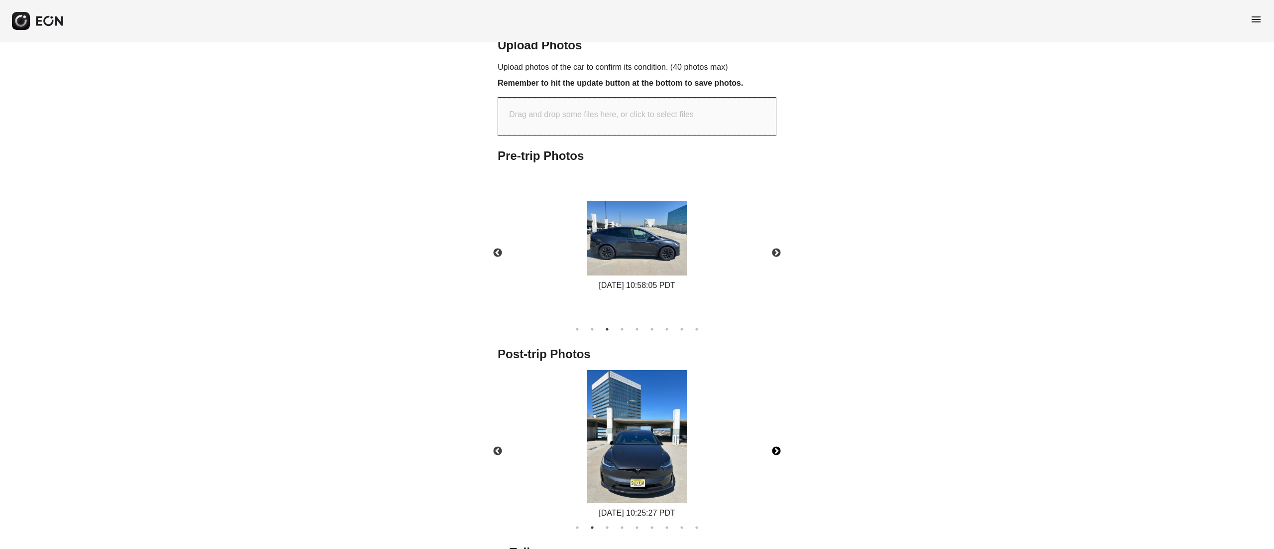
click at [775, 450] on button "Next" at bounding box center [776, 451] width 35 height 35
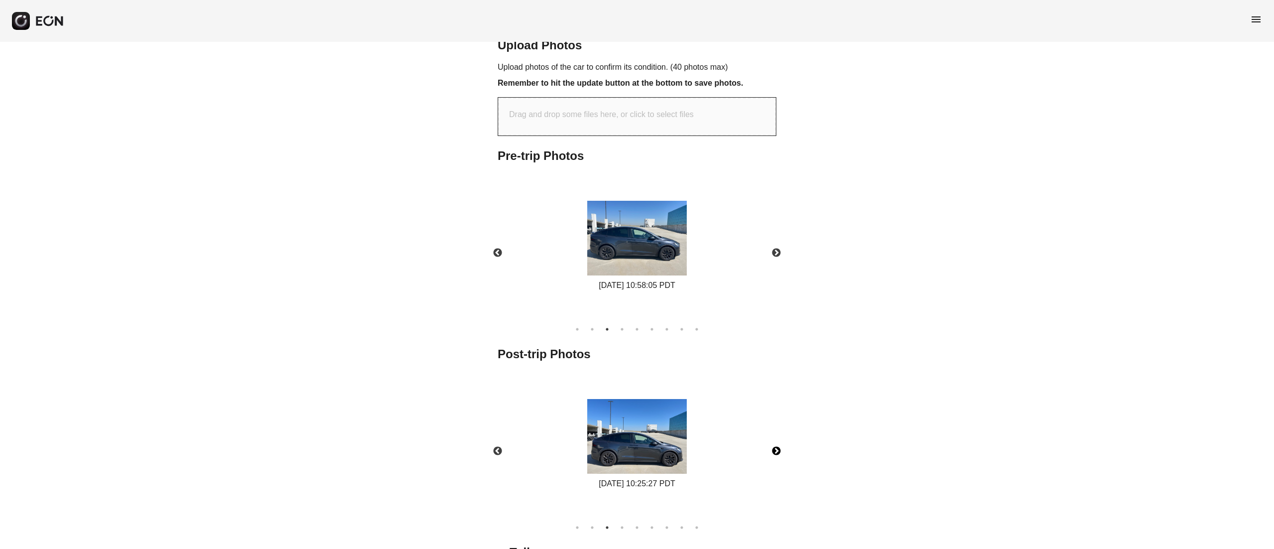
click at [685, 432] on img at bounding box center [637, 436] width 100 height 75
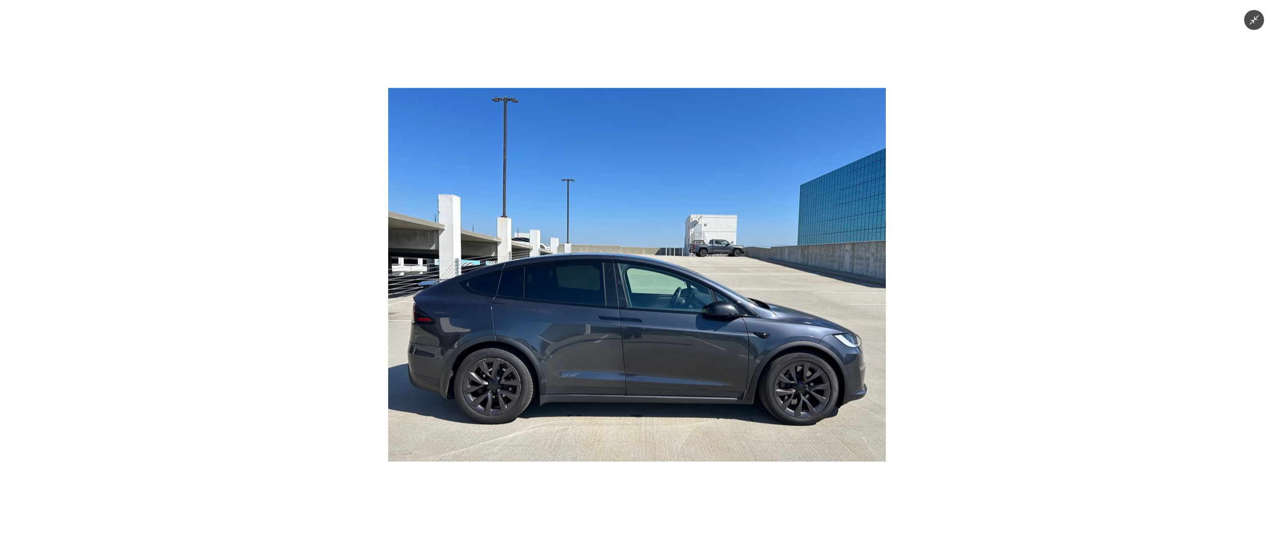
click at [686, 432] on img at bounding box center [637, 274] width 498 height 373
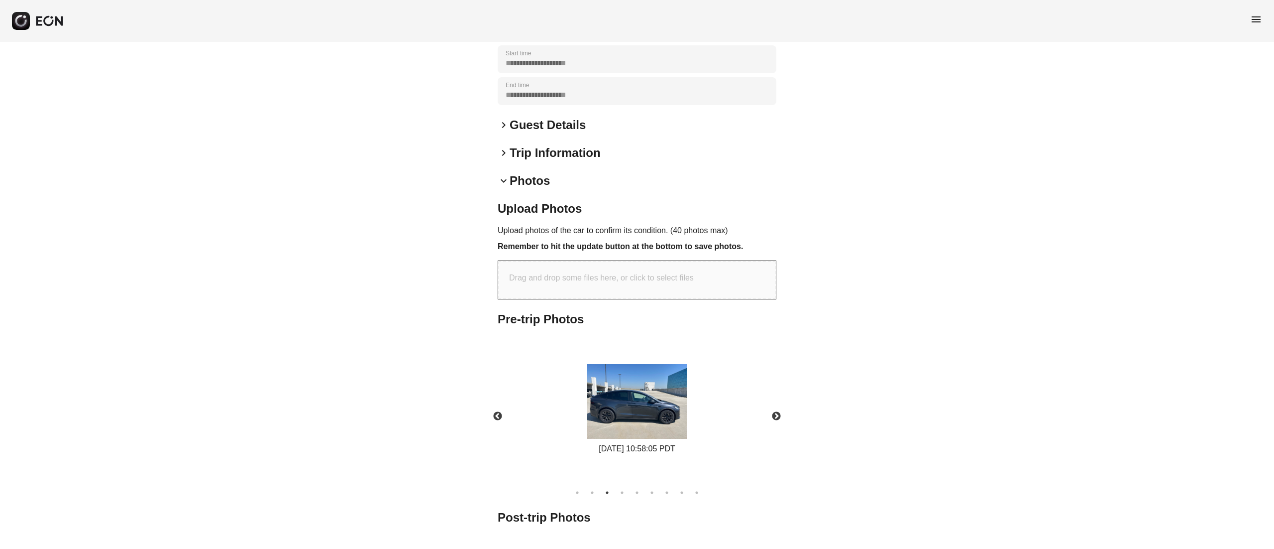
scroll to position [0, 0]
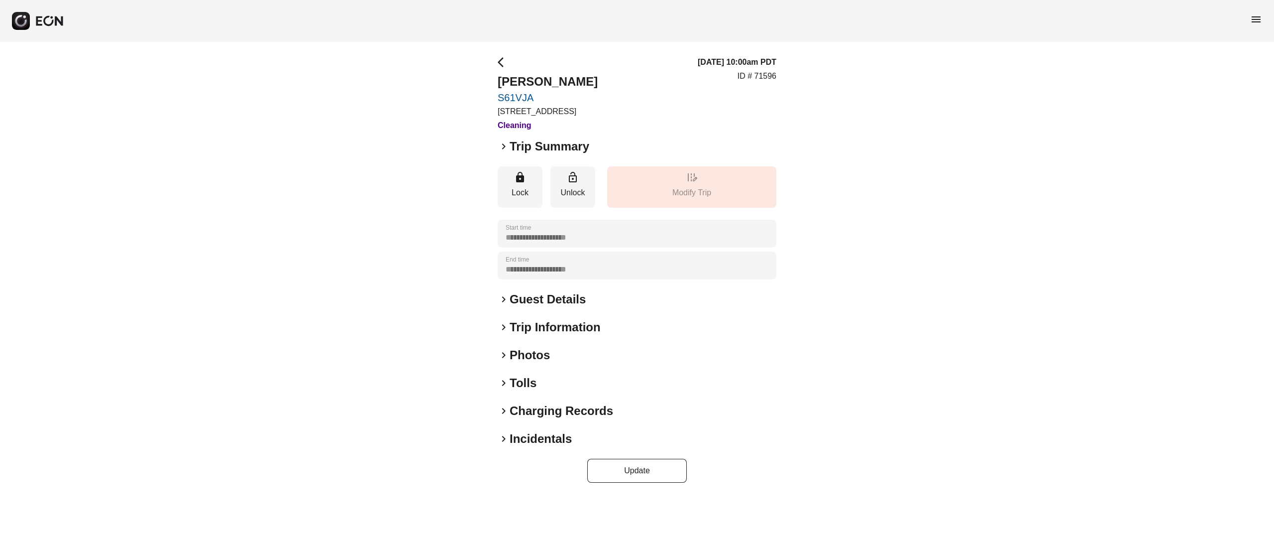
click at [533, 356] on h2 "Photos" at bounding box center [530, 355] width 40 height 16
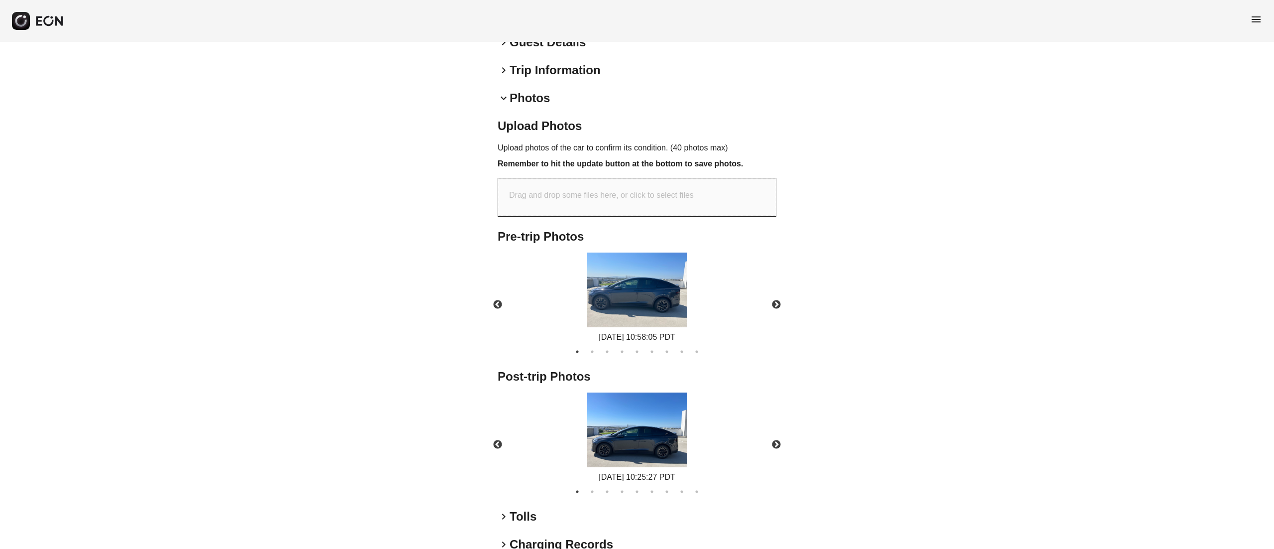
scroll to position [338, 0]
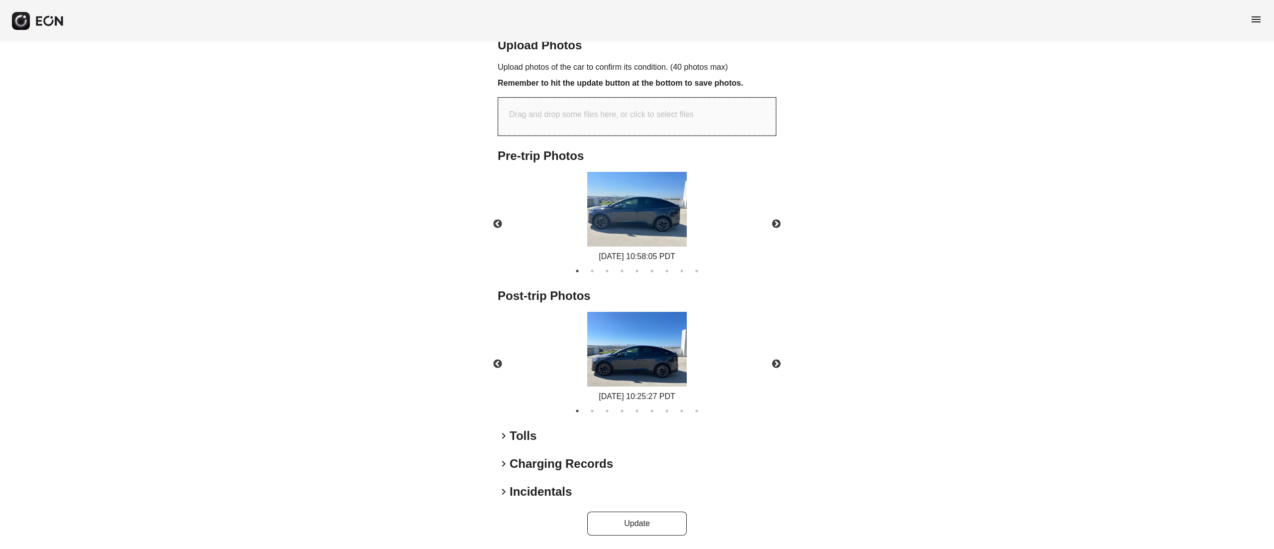
click at [648, 354] on img at bounding box center [637, 349] width 100 height 75
click at [674, 361] on img at bounding box center [637, 349] width 100 height 75
click at [771, 361] on button "Next" at bounding box center [776, 363] width 35 height 35
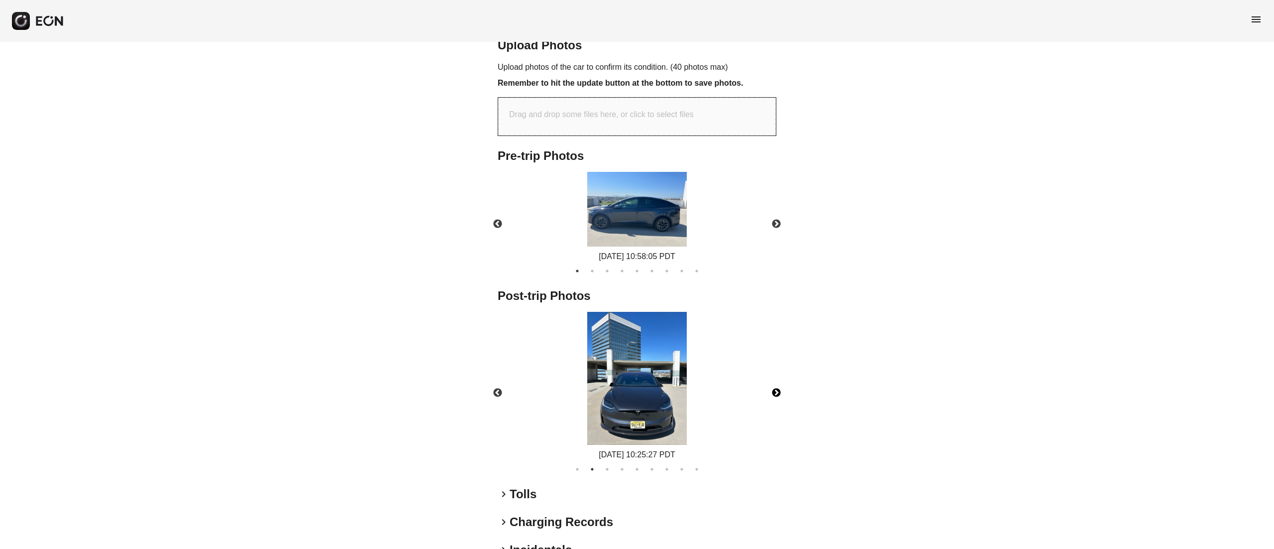
click at [771, 361] on div "09/01/2025 10:25:27 PDT" at bounding box center [637, 386] width 296 height 149
click at [774, 398] on button "Next" at bounding box center [776, 392] width 35 height 35
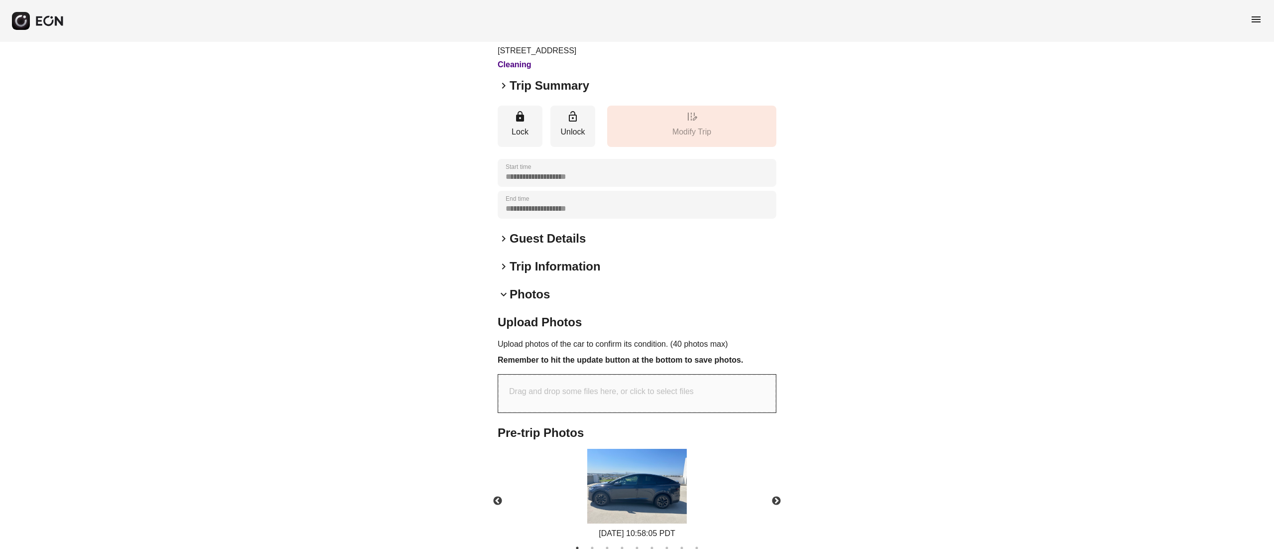
scroll to position [0, 0]
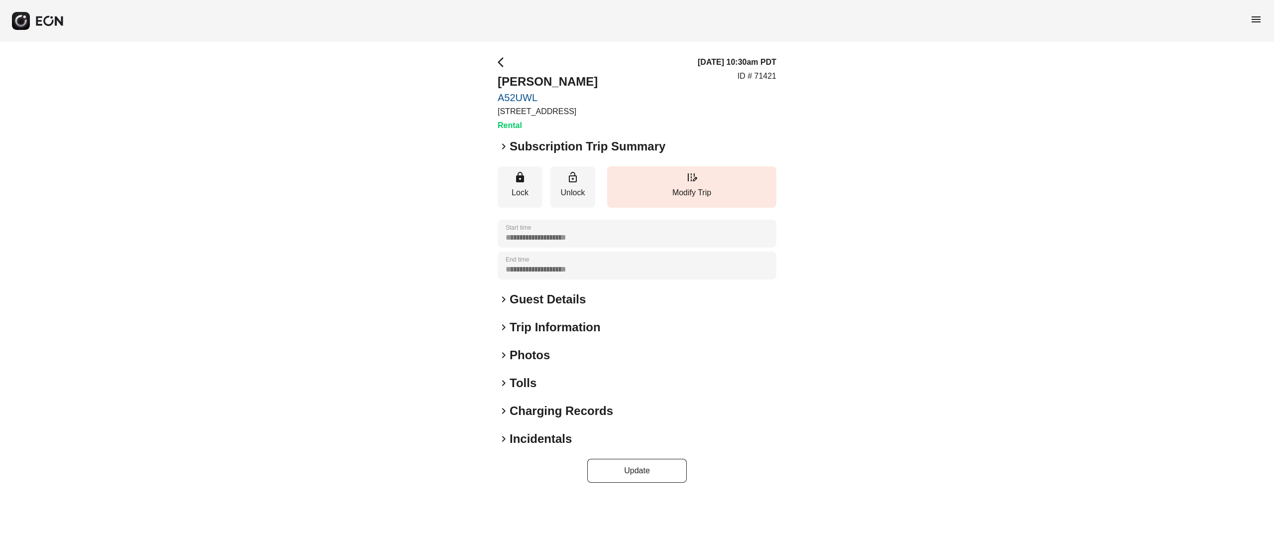
click at [529, 352] on h2 "Photos" at bounding box center [530, 355] width 40 height 16
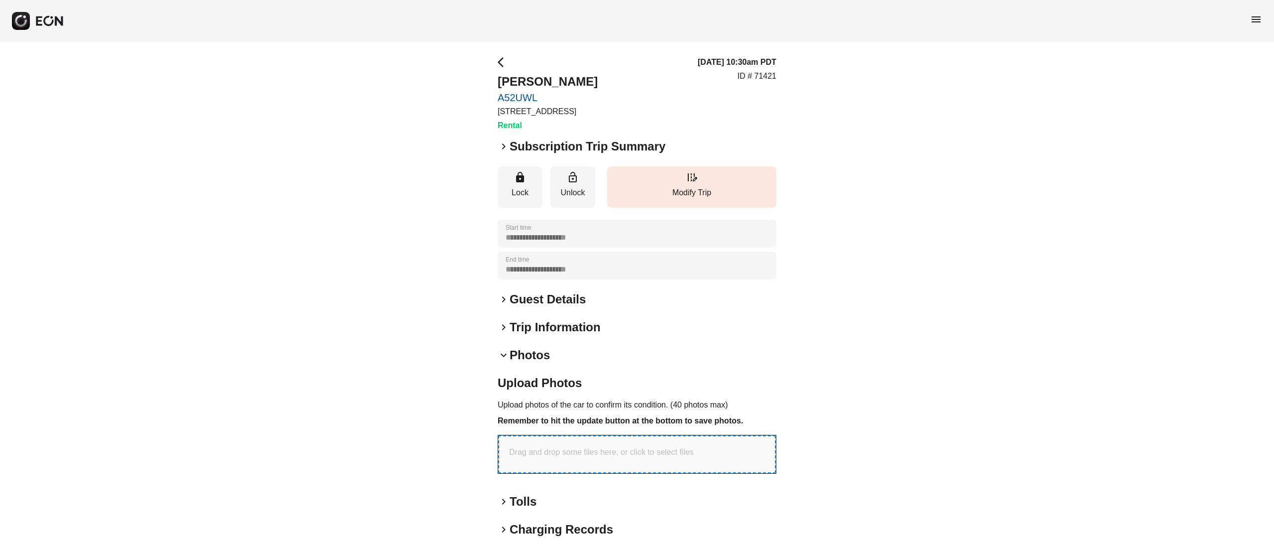
click at [610, 467] on div "Drag and drop some files here, or click to select files" at bounding box center [637, 454] width 278 height 38
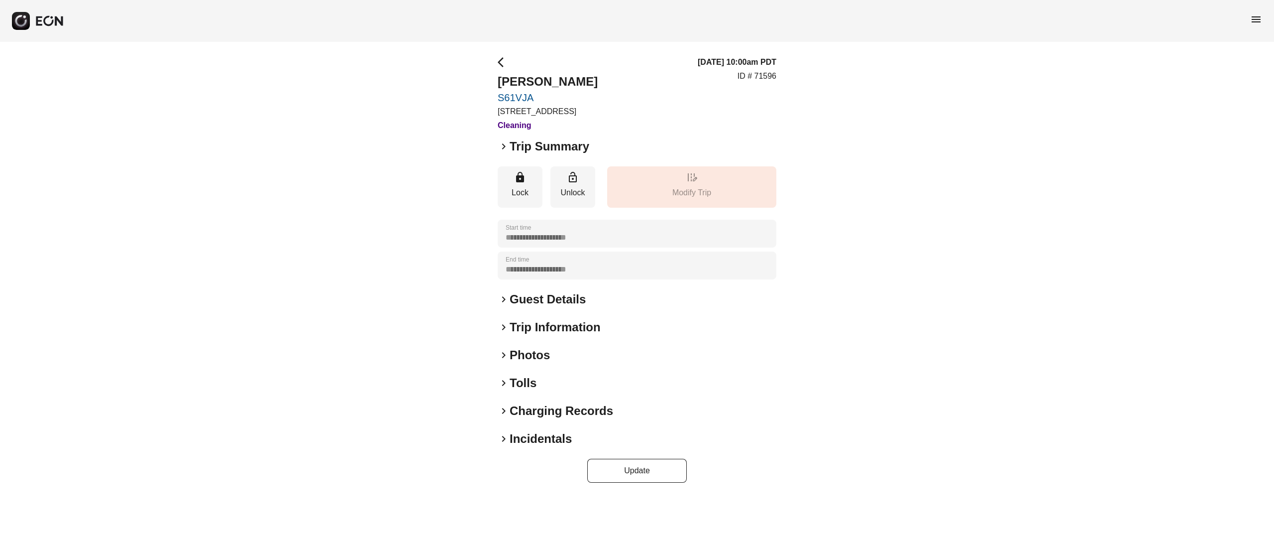
click at [521, 356] on h2 "Photos" at bounding box center [530, 355] width 40 height 16
click at [528, 348] on h2 "Photos" at bounding box center [530, 355] width 40 height 16
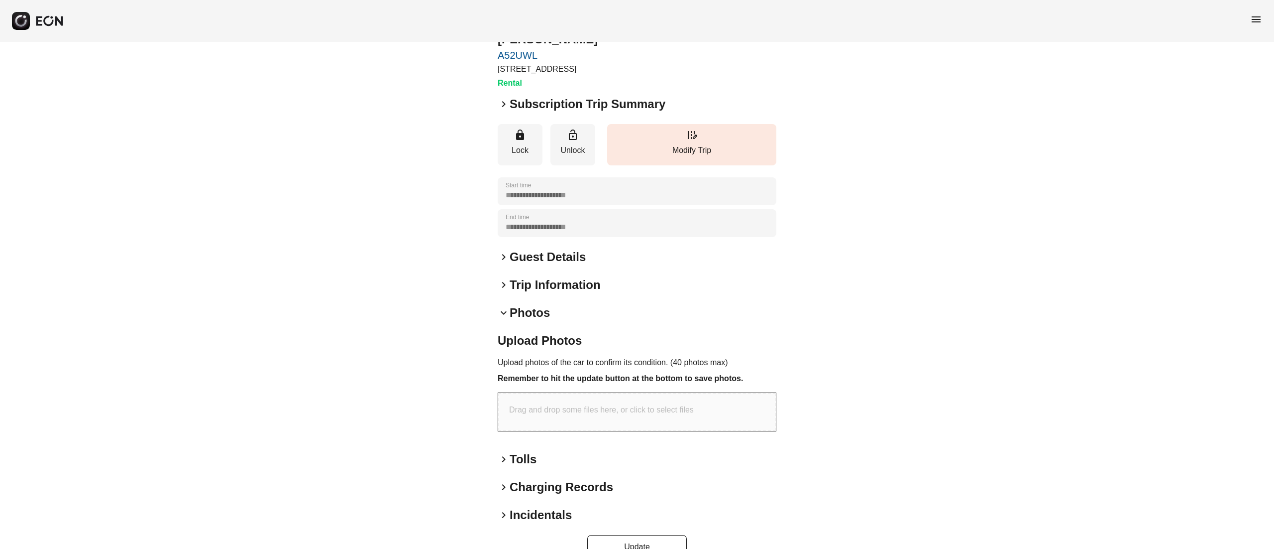
scroll to position [66, 0]
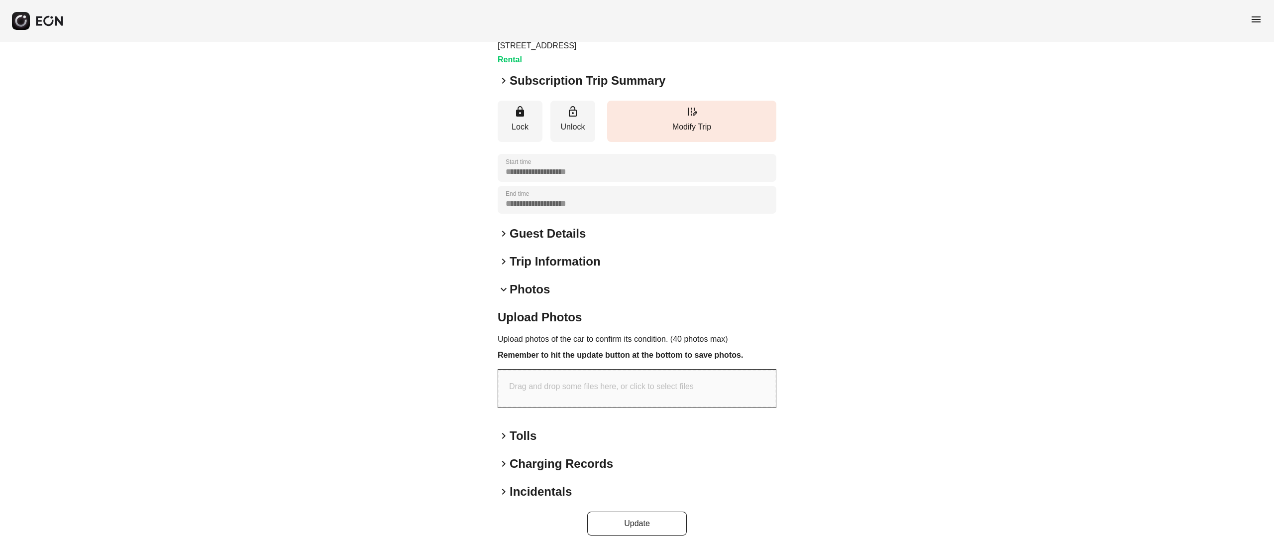
drag, startPoint x: 948, startPoint y: 298, endPoint x: 654, endPoint y: 385, distance: 307.3
click at [946, 298] on div "**********" at bounding box center [637, 263] width 1274 height 574
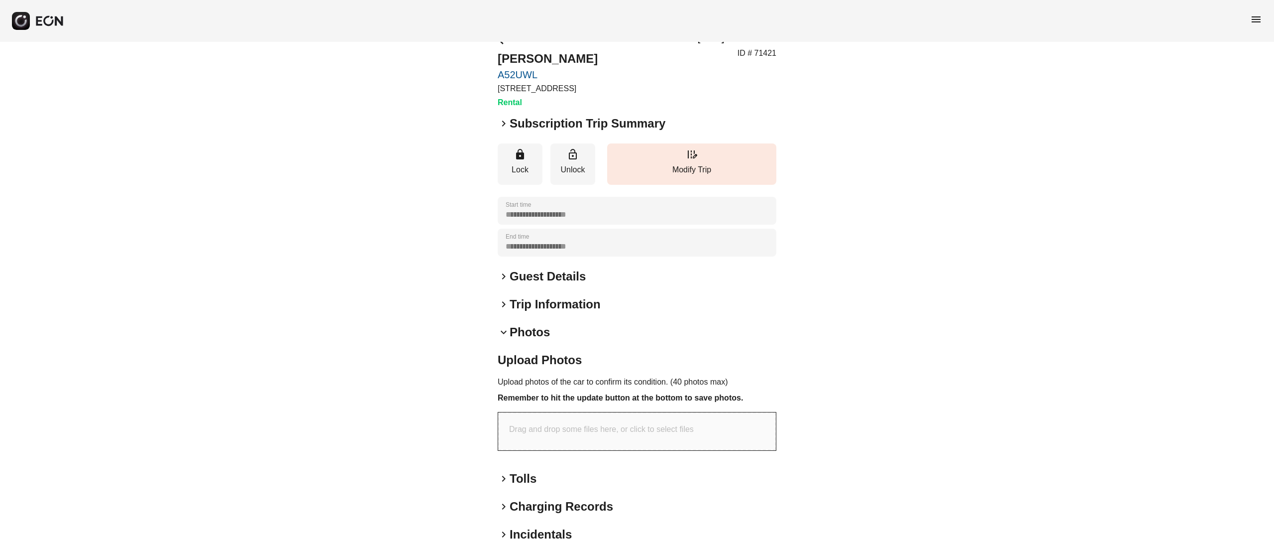
scroll to position [0, 0]
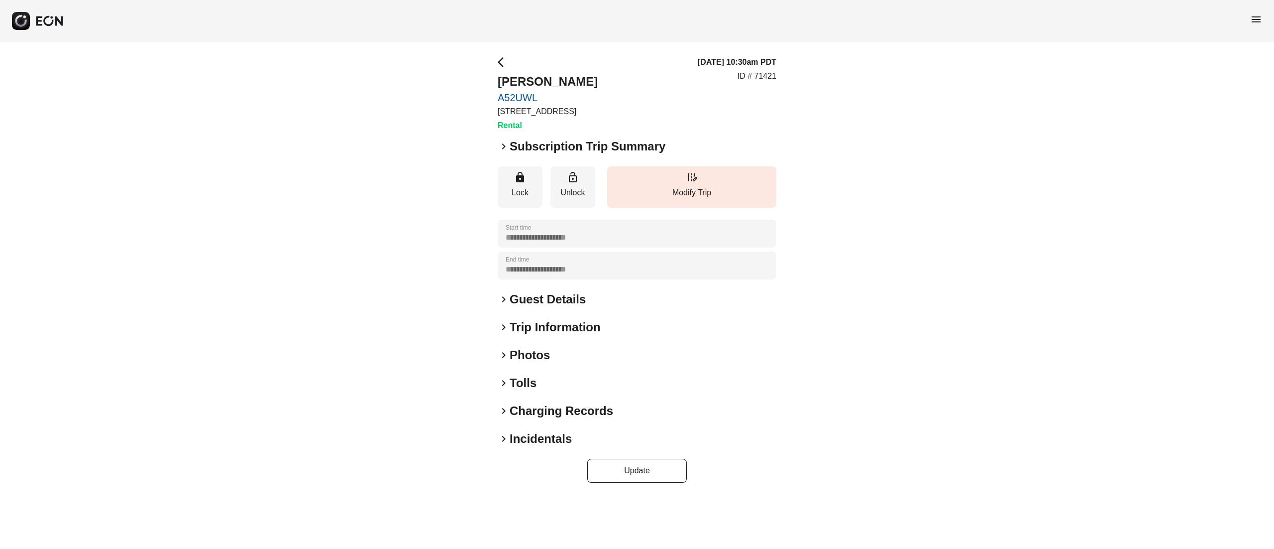
click at [524, 360] on h2 "Photos" at bounding box center [530, 355] width 40 height 16
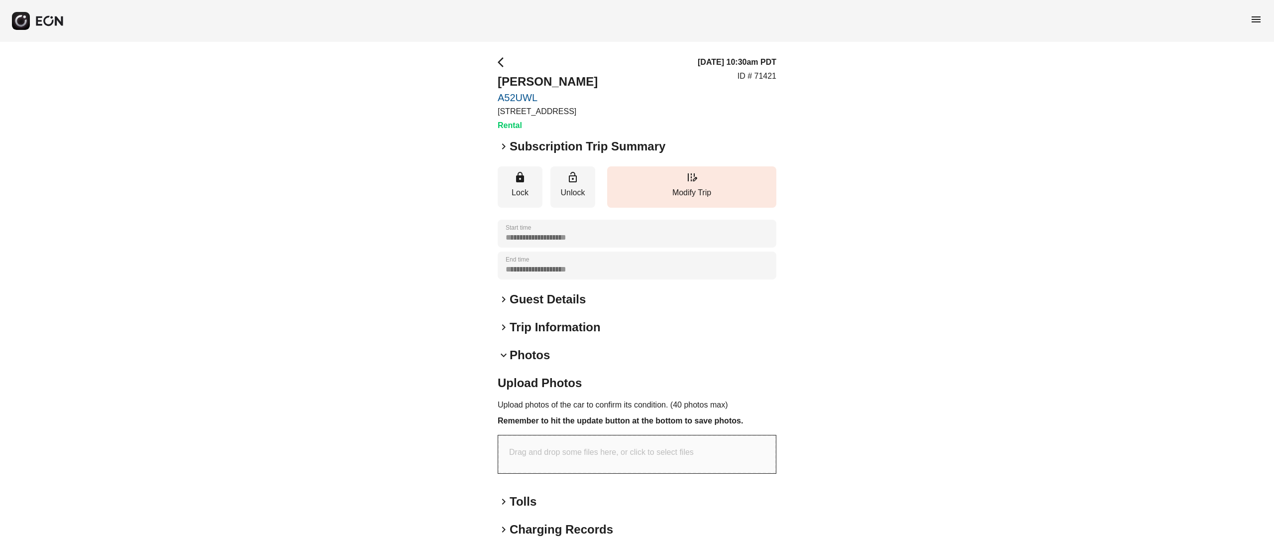
click at [549, 298] on h2 "Guest Details" at bounding box center [548, 299] width 76 height 16
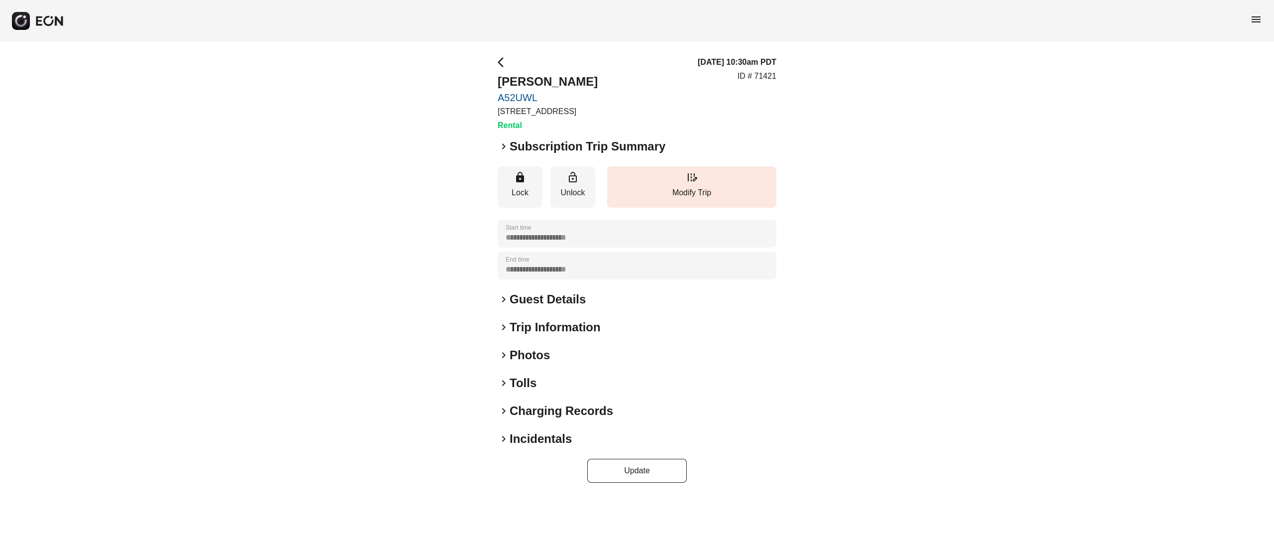
click at [536, 356] on h2 "Photos" at bounding box center [530, 355] width 40 height 16
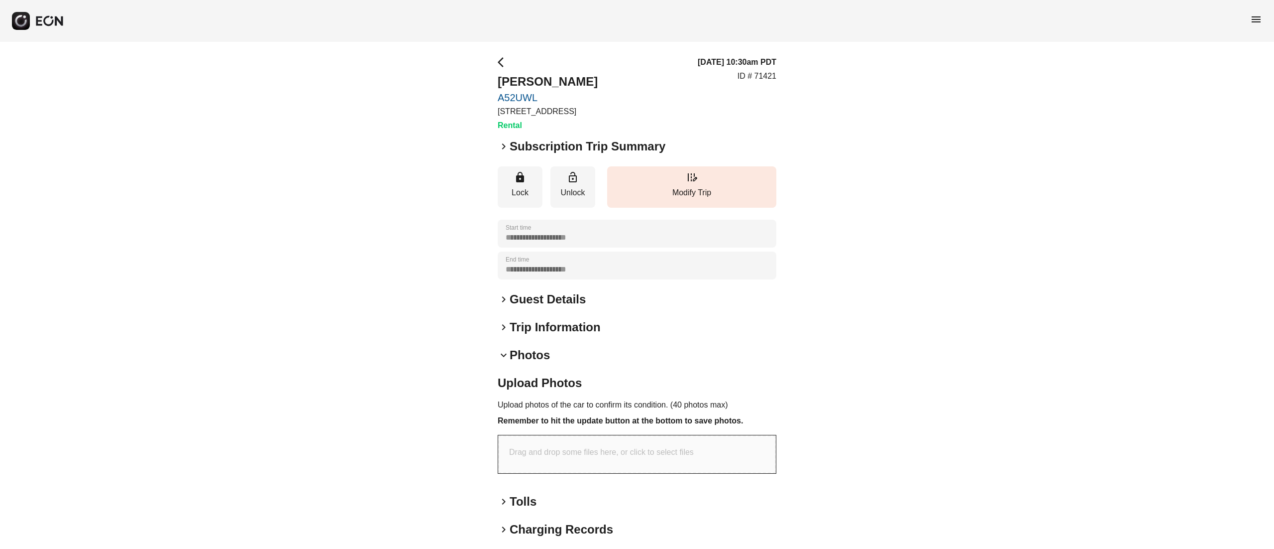
click at [549, 298] on h2 "Guest Details" at bounding box center [548, 299] width 76 height 16
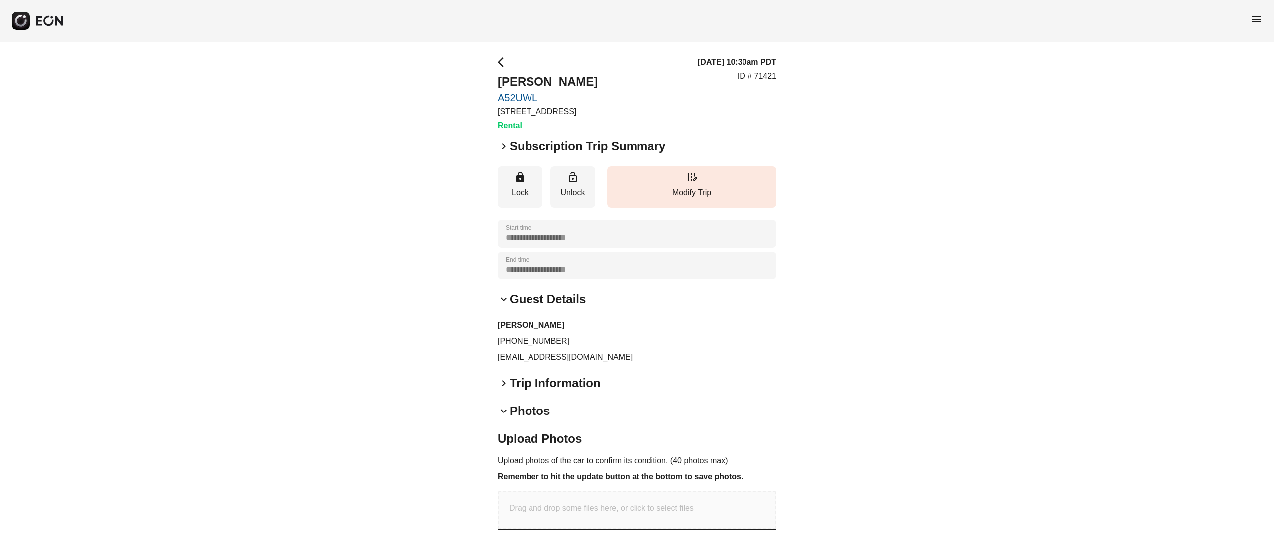
click at [528, 354] on p "dpark0808@gmail.com" at bounding box center [637, 357] width 279 height 12
click at [529, 354] on p "dpark0808@gmail.com" at bounding box center [637, 357] width 279 height 12
copy div "dpark0808@gmail.com keyboard_arrow_right"
click at [670, 237] on div "**********" at bounding box center [637, 234] width 279 height 28
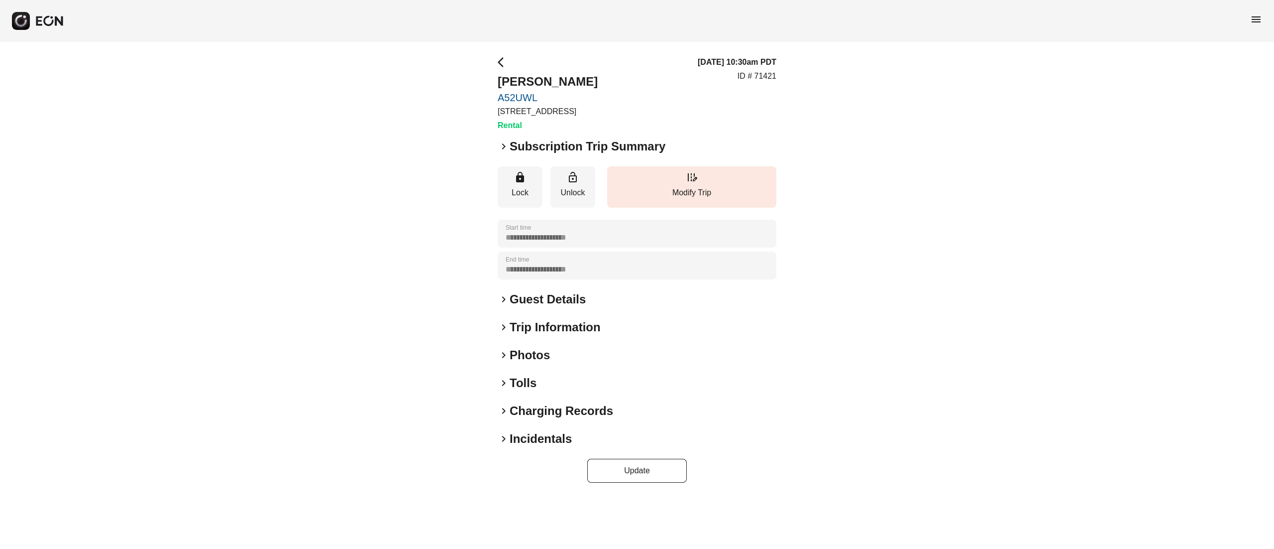
click at [527, 357] on h2 "Photos" at bounding box center [530, 355] width 40 height 16
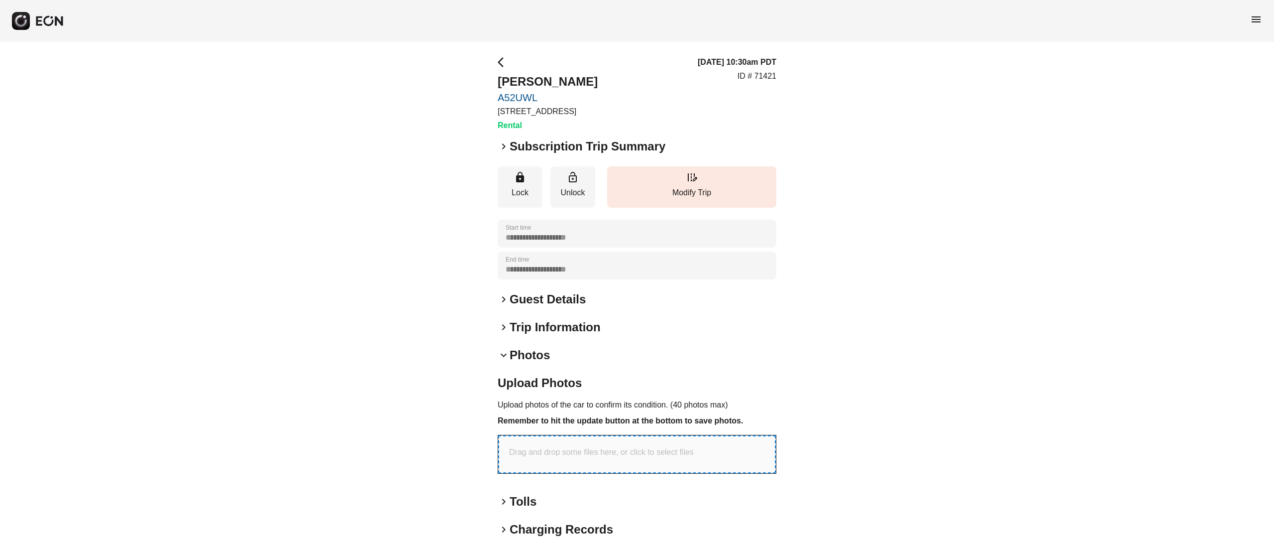
click at [580, 459] on div "Drag and drop some files here, or click to select files" at bounding box center [637, 454] width 278 height 38
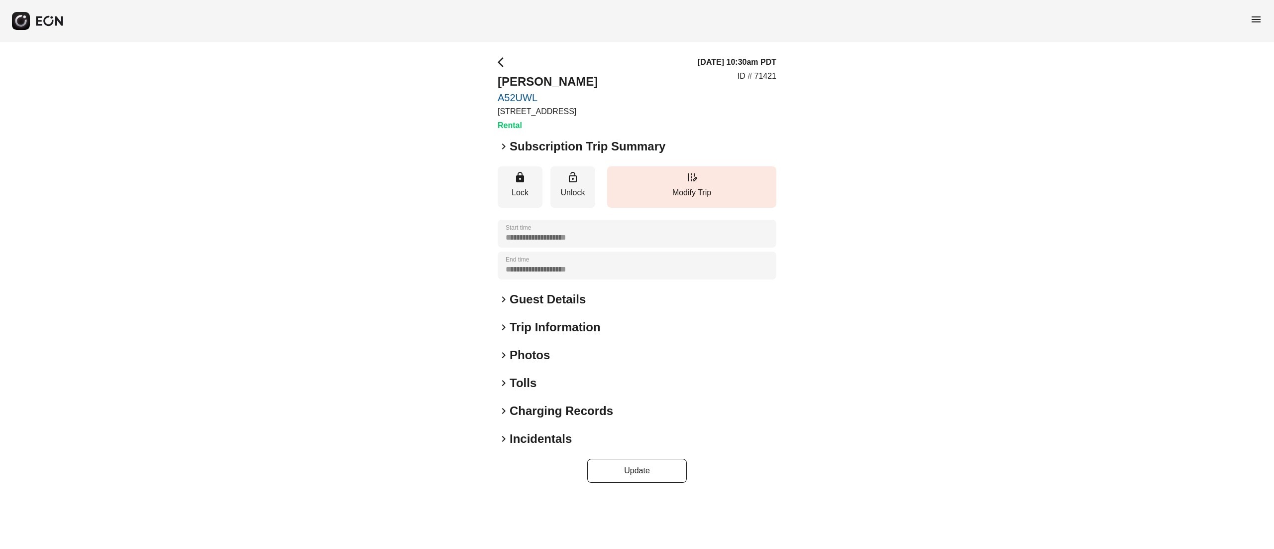
click at [536, 354] on h2 "Photos" at bounding box center [530, 355] width 40 height 16
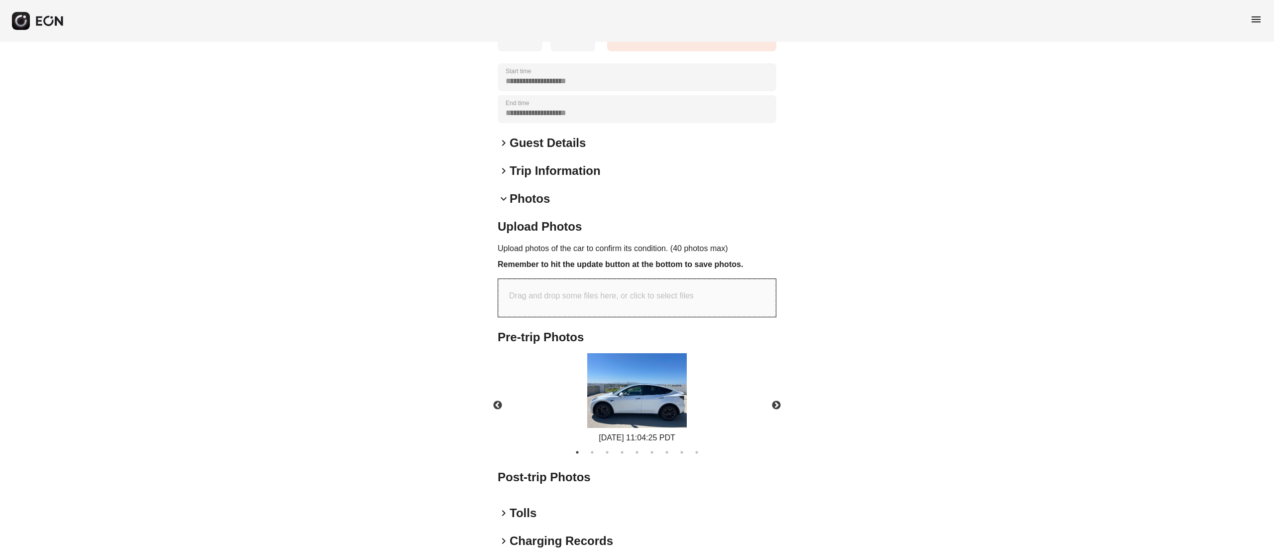
scroll to position [159, 0]
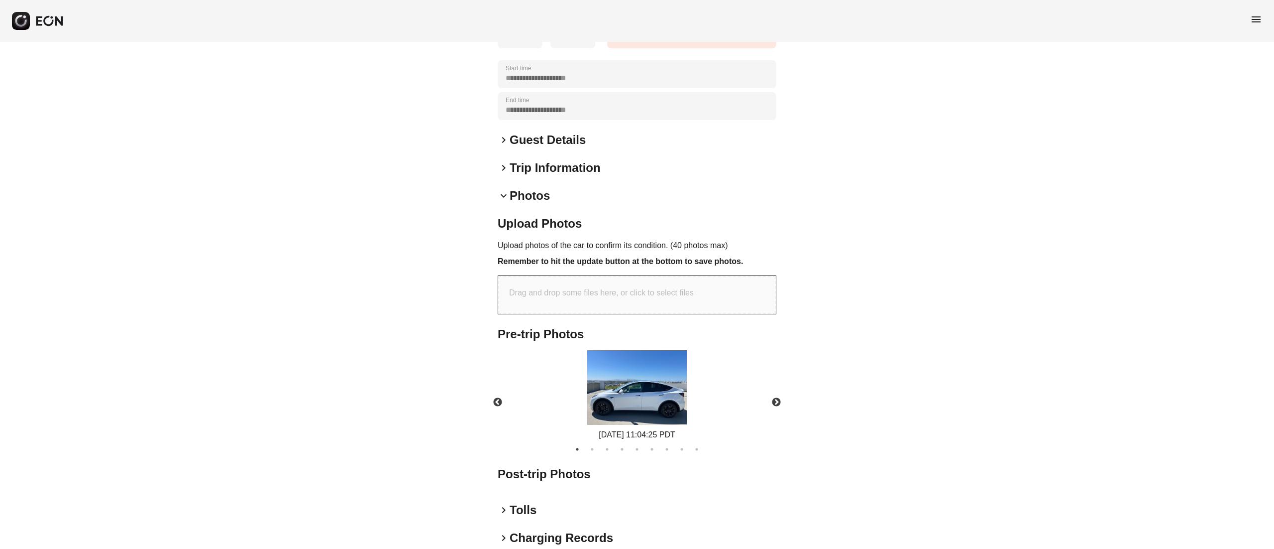
click at [626, 400] on img at bounding box center [637, 387] width 100 height 75
click at [737, 332] on body "**********" at bounding box center [637, 232] width 1274 height 783
click at [636, 366] on img at bounding box center [637, 387] width 100 height 75
click at [780, 407] on button "Next" at bounding box center [776, 402] width 35 height 35
click at [773, 396] on button "Next" at bounding box center [776, 402] width 35 height 35
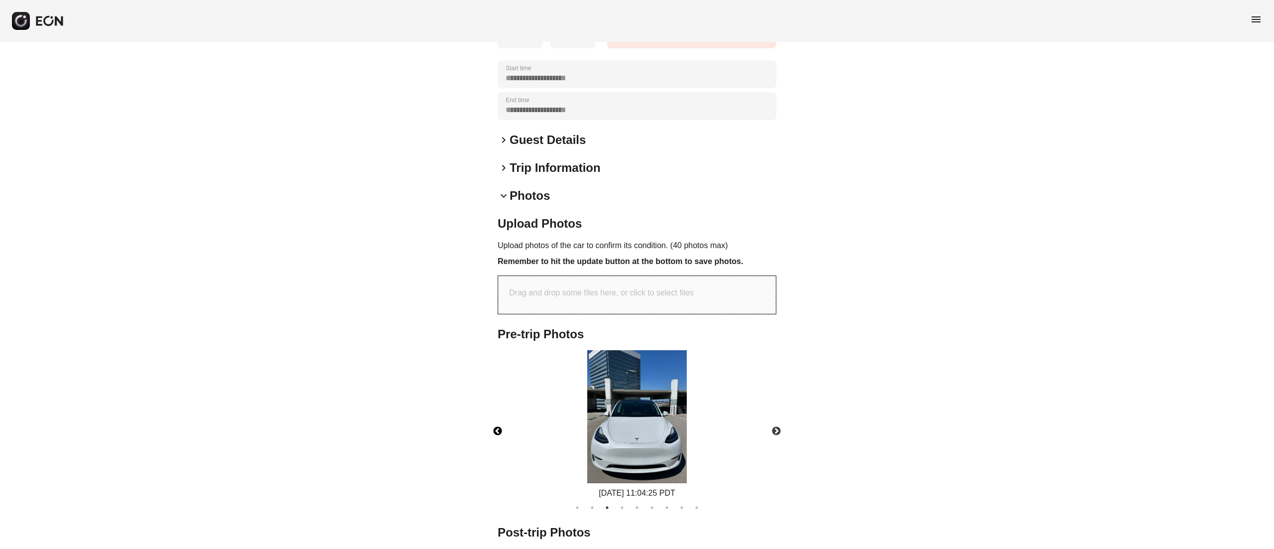
click at [505, 424] on button "Previous" at bounding box center [497, 431] width 35 height 35
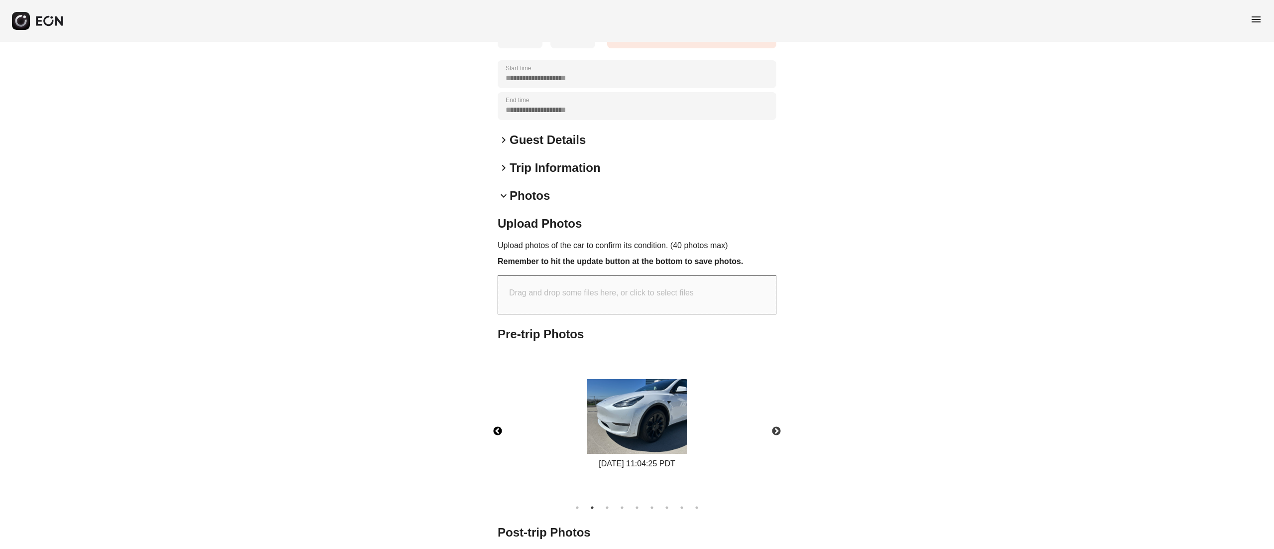
click at [662, 424] on img at bounding box center [637, 416] width 100 height 75
click at [610, 386] on img at bounding box center [637, 416] width 100 height 75
click at [626, 426] on img at bounding box center [639, 416] width 100 height 75
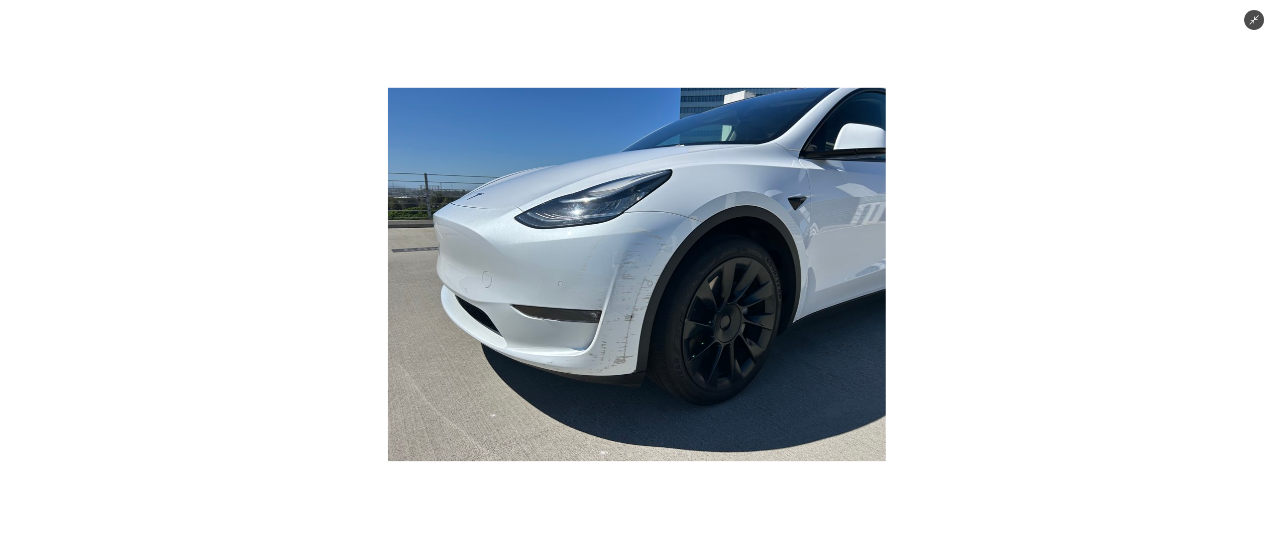
click at [546, 274] on img at bounding box center [637, 274] width 498 height 373
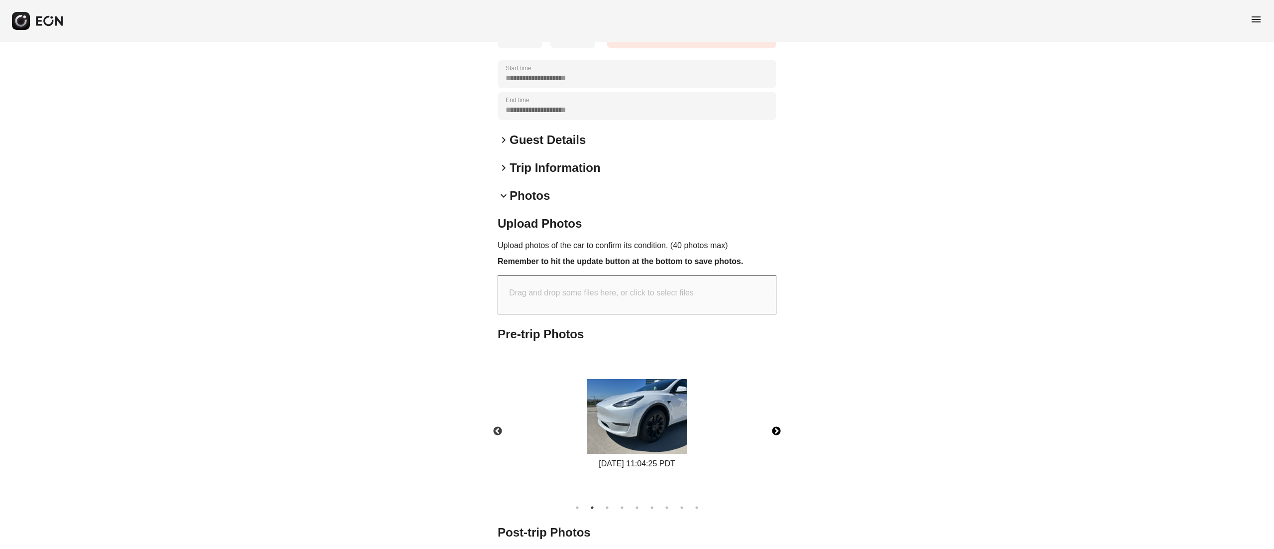
click at [775, 437] on button "Next" at bounding box center [776, 431] width 35 height 35
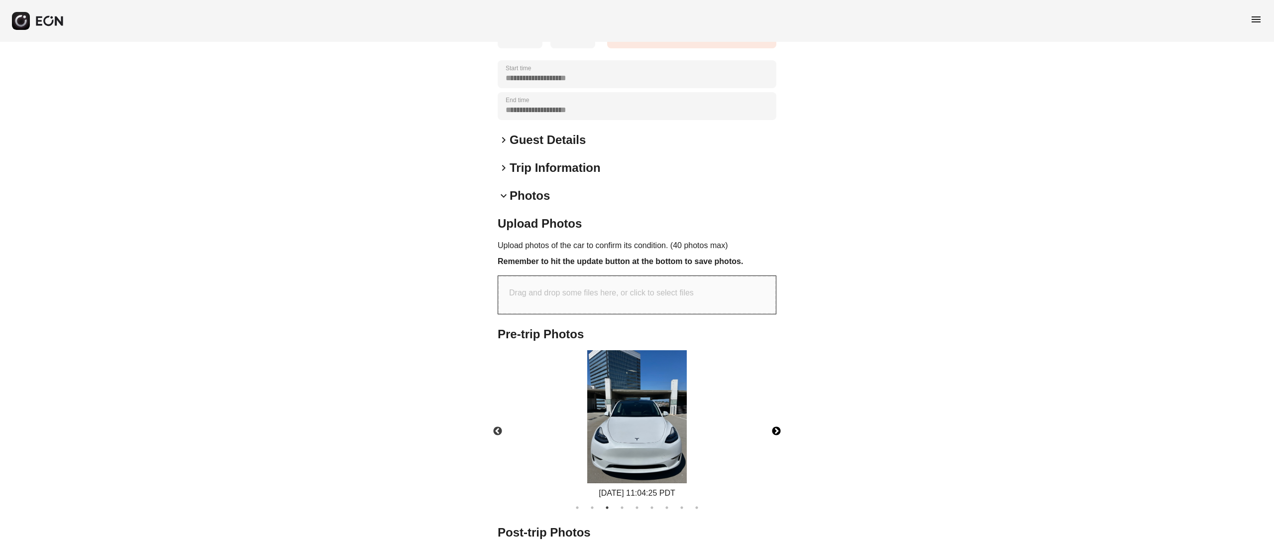
click at [664, 430] on img at bounding box center [637, 416] width 100 height 133
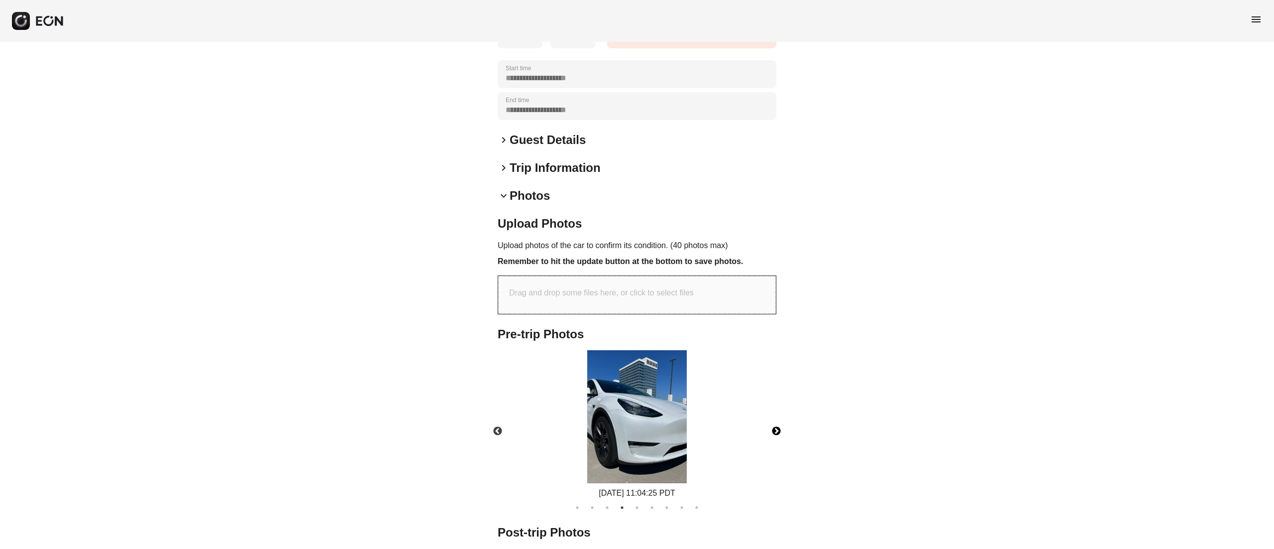
click at [655, 437] on img at bounding box center [637, 416] width 100 height 133
click at [773, 426] on button "Next" at bounding box center [776, 431] width 35 height 35
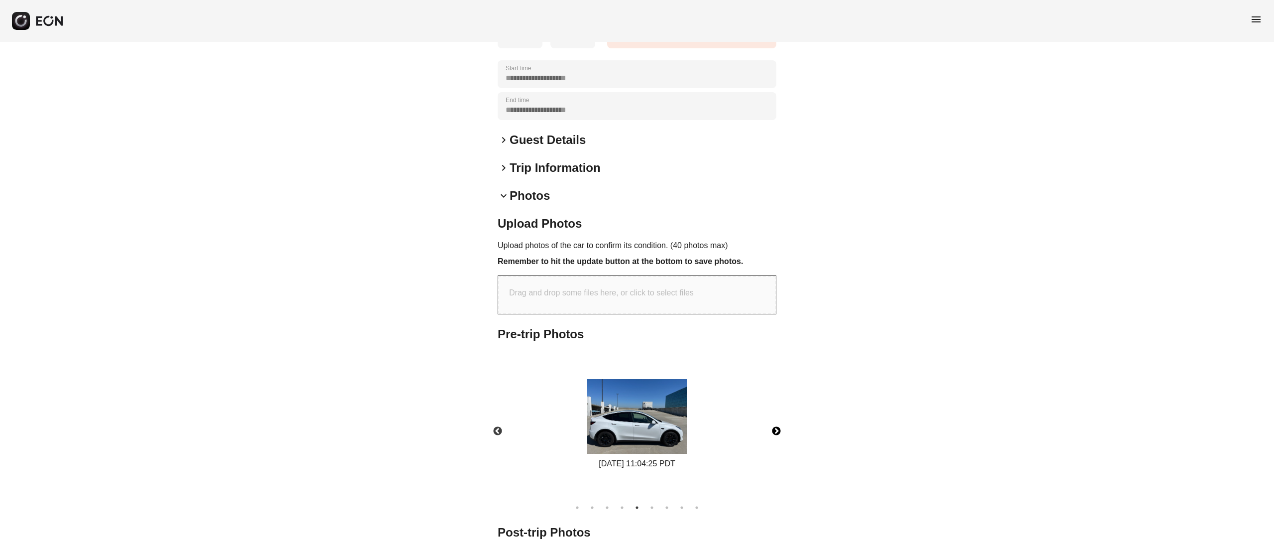
click at [771, 433] on button "Next" at bounding box center [776, 431] width 35 height 35
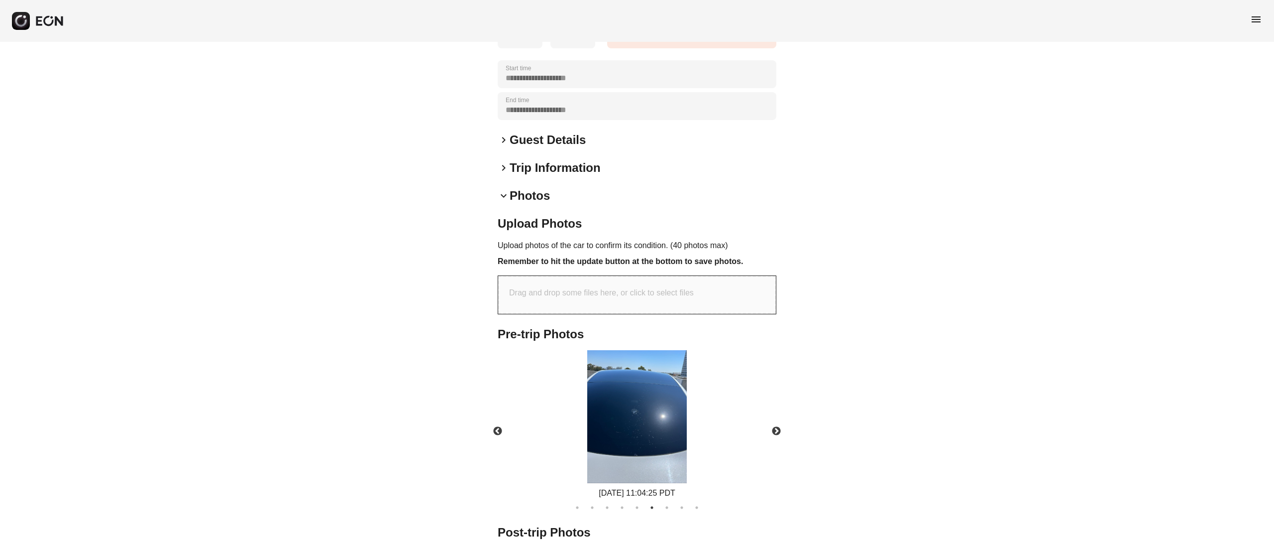
click at [667, 294] on p "Drag and drop some files here, or click to select files" at bounding box center [601, 293] width 185 height 12
type input "**********"
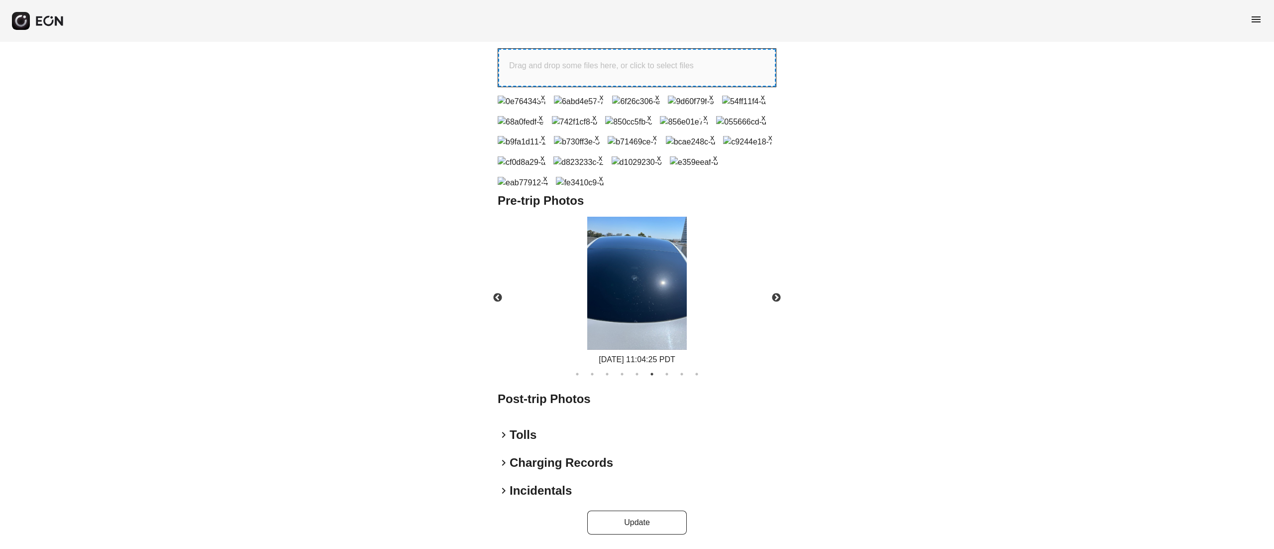
scroll to position [584, 0]
click at [660, 518] on button "Update" at bounding box center [637, 522] width 100 height 24
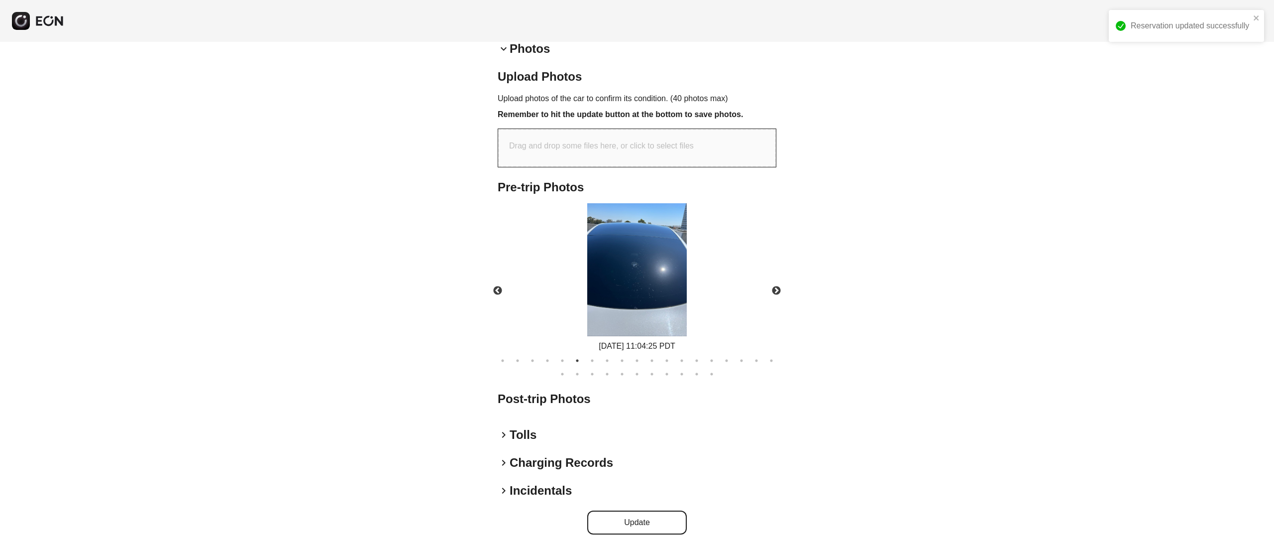
scroll to position [305, 0]
click at [632, 131] on div "Drag and drop some files here, or click to select files" at bounding box center [637, 149] width 278 height 38
type input "**********"
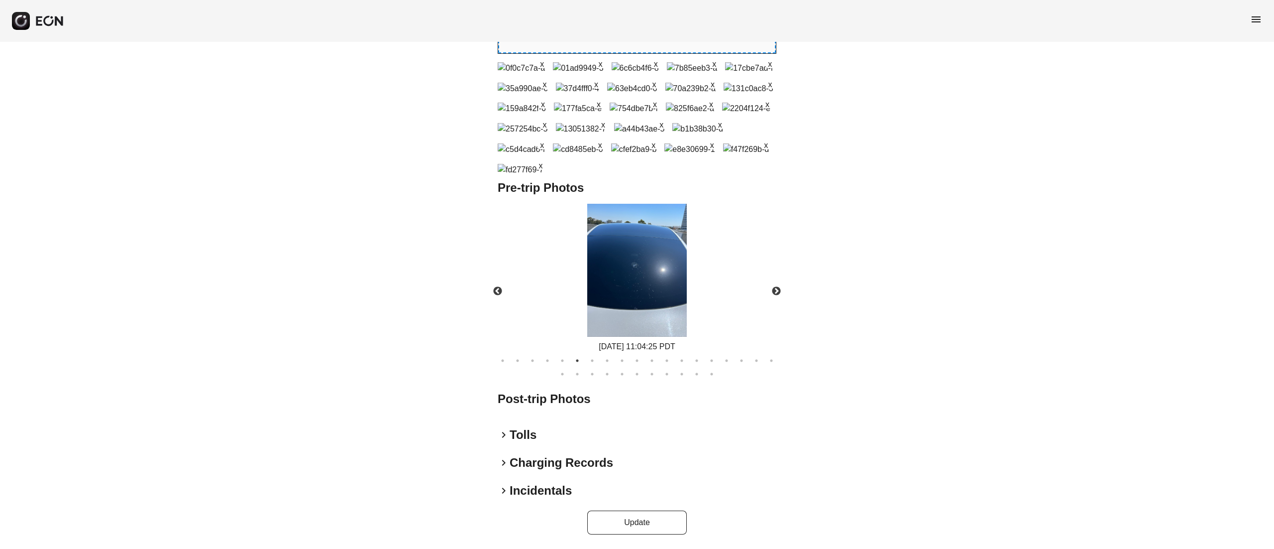
scroll to position [817, 0]
click at [640, 517] on button "Update" at bounding box center [637, 522] width 100 height 24
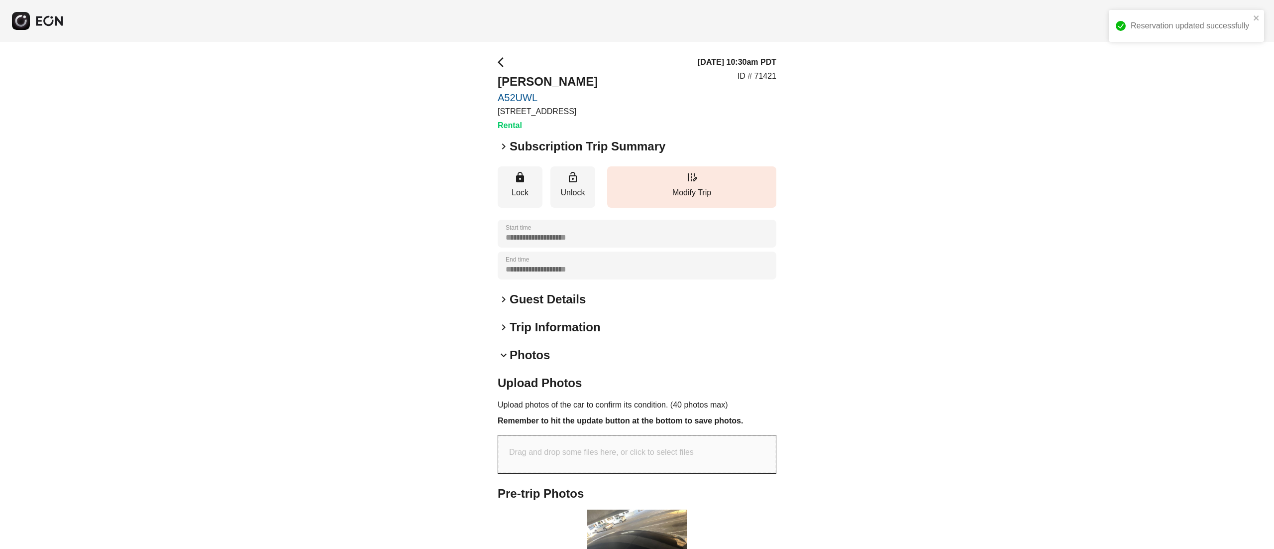
scroll to position [247, 0]
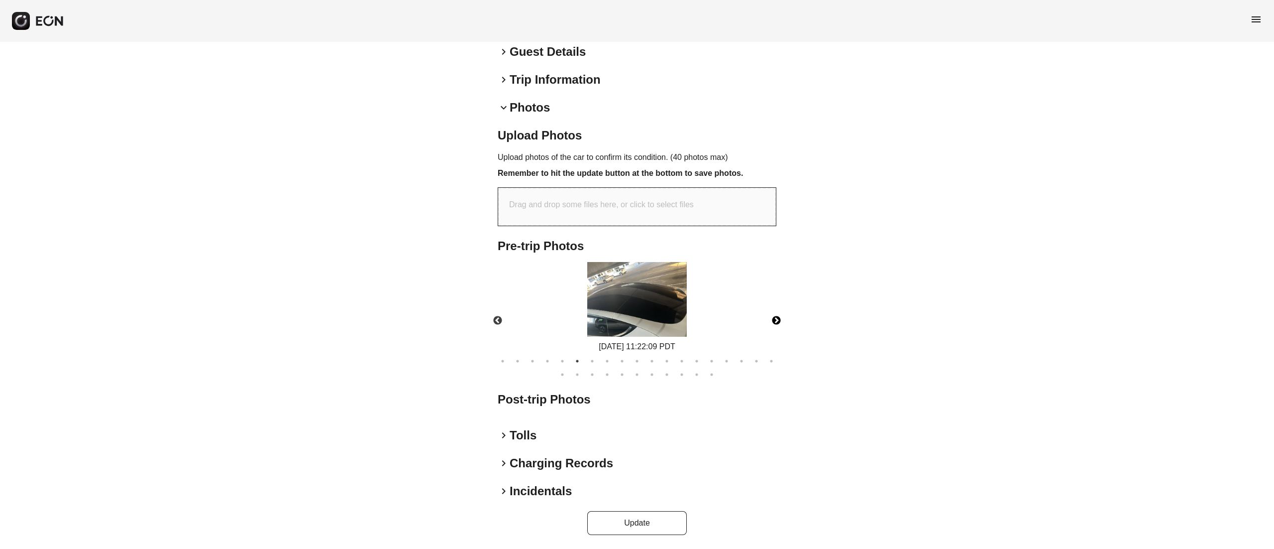
click at [779, 308] on button "Next" at bounding box center [776, 320] width 35 height 35
click at [778, 308] on button "Next" at bounding box center [776, 320] width 35 height 35
click at [776, 308] on button "Next" at bounding box center [776, 320] width 35 height 35
drag, startPoint x: 775, startPoint y: 308, endPoint x: 760, endPoint y: 327, distance: 24.1
click at [773, 308] on button "Next" at bounding box center [776, 320] width 35 height 35
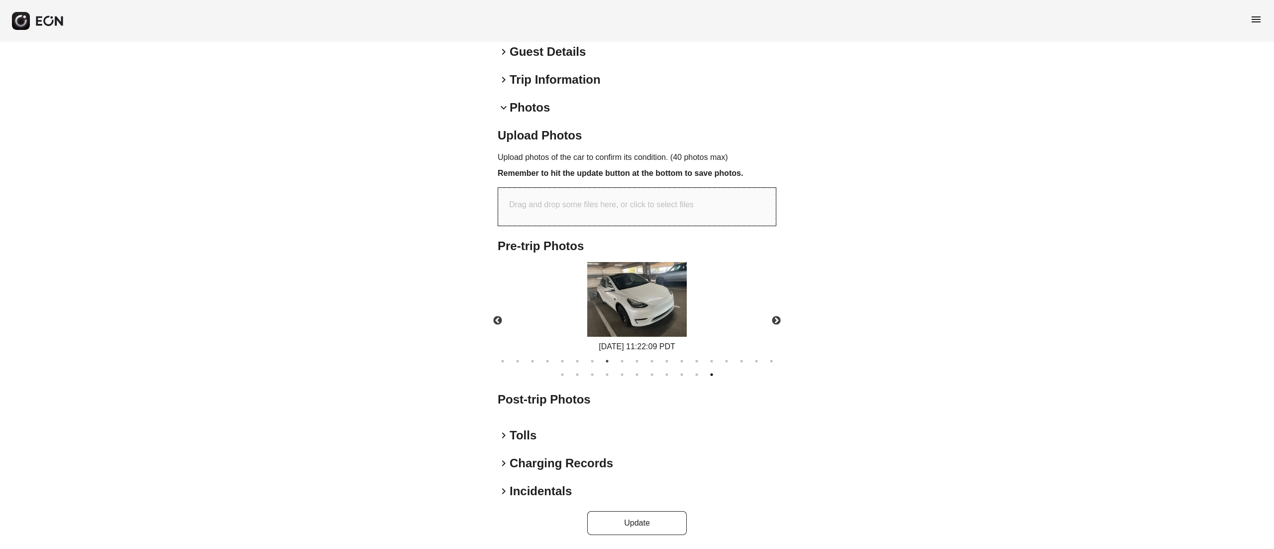
click at [707, 372] on button "30" at bounding box center [712, 374] width 10 height 10
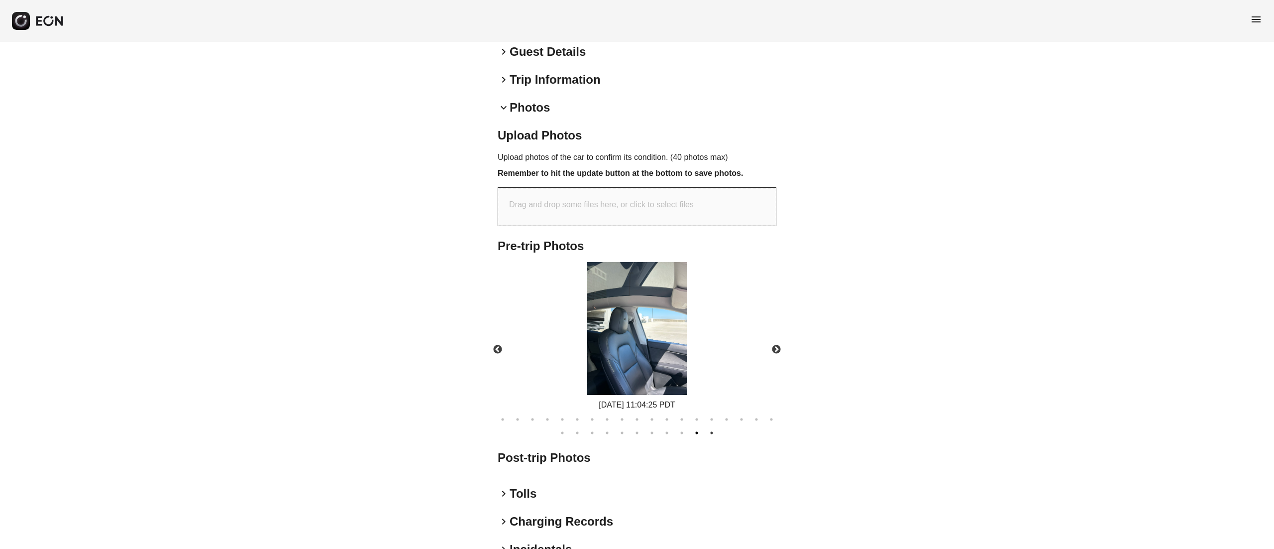
click at [701, 435] on button "29" at bounding box center [697, 433] width 10 height 10
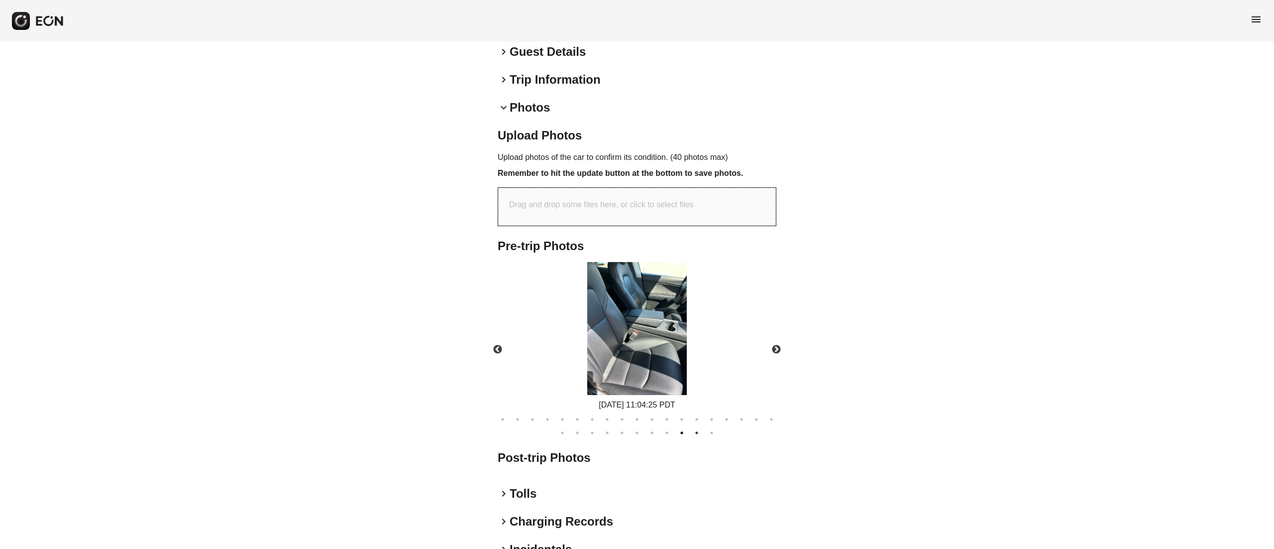
click at [680, 430] on button "28" at bounding box center [682, 433] width 10 height 10
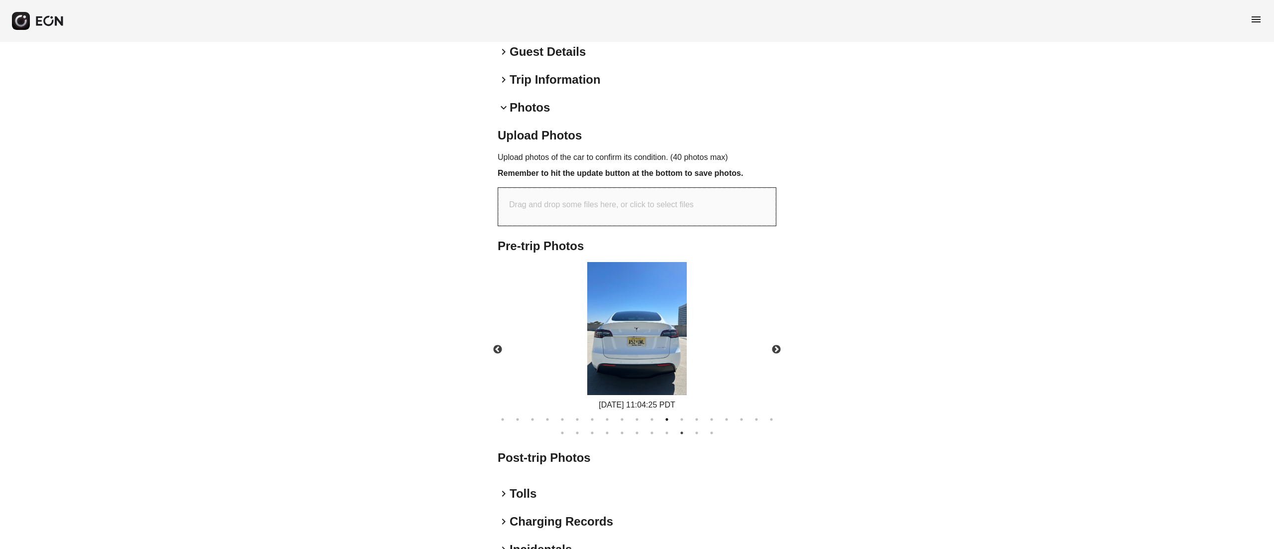
click at [666, 415] on button "12" at bounding box center [667, 419] width 10 height 10
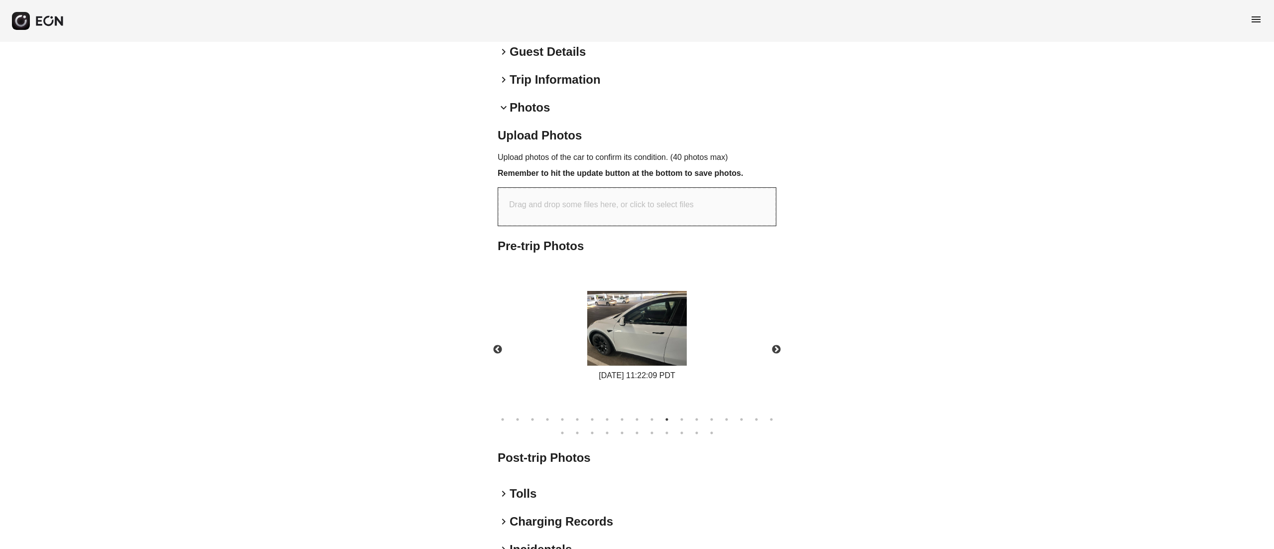
click at [643, 412] on ul "1 2 3 4 5 6 7 8 9 10 11 12 13 14 15 16 17 18 19 20 21 22 23 24 25 26 27 28 29 30" at bounding box center [637, 424] width 289 height 27
click at [623, 417] on button "9" at bounding box center [622, 419] width 10 height 10
click at [607, 417] on button "8" at bounding box center [607, 419] width 10 height 10
click at [564, 457] on h2 "Post-trip Photos" at bounding box center [637, 458] width 279 height 16
click at [682, 422] on button "13" at bounding box center [682, 419] width 10 height 10
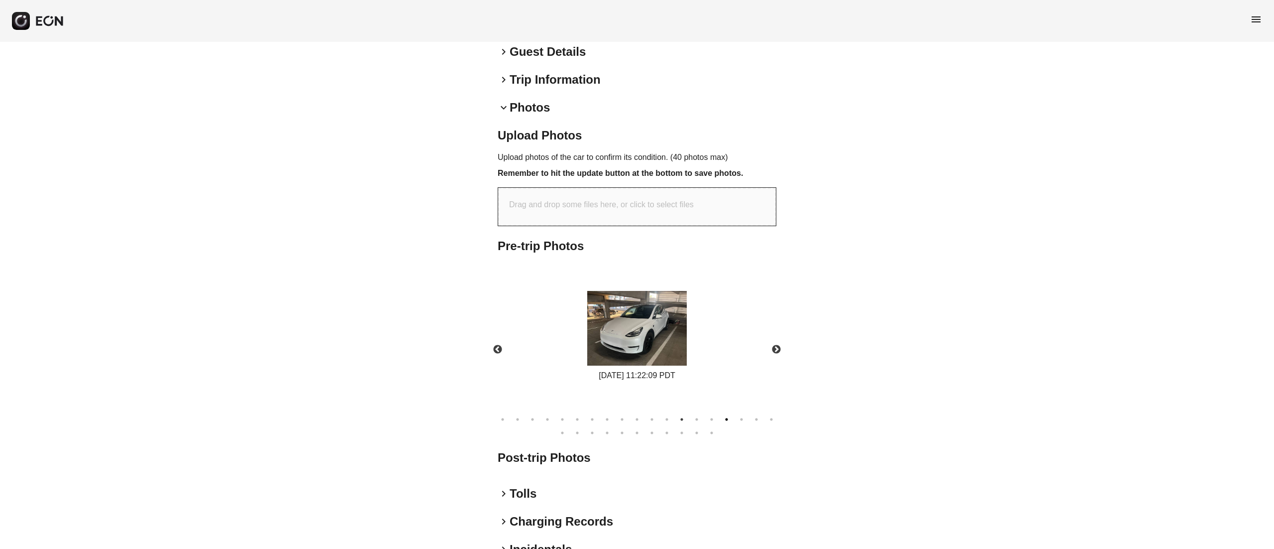
click at [725, 418] on button "16" at bounding box center [727, 419] width 10 height 10
click at [755, 422] on button "18" at bounding box center [757, 419] width 10 height 10
click at [768, 423] on button "19" at bounding box center [772, 419] width 10 height 10
click at [611, 433] on button "23" at bounding box center [607, 433] width 10 height 10
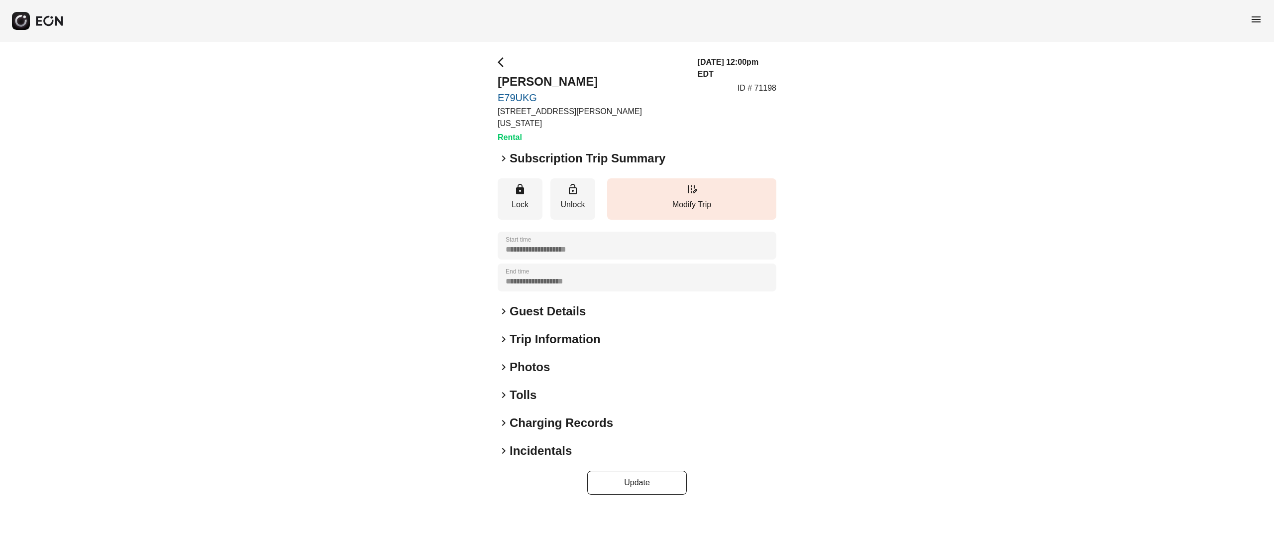
click at [524, 360] on h2 "Photos" at bounding box center [530, 367] width 40 height 16
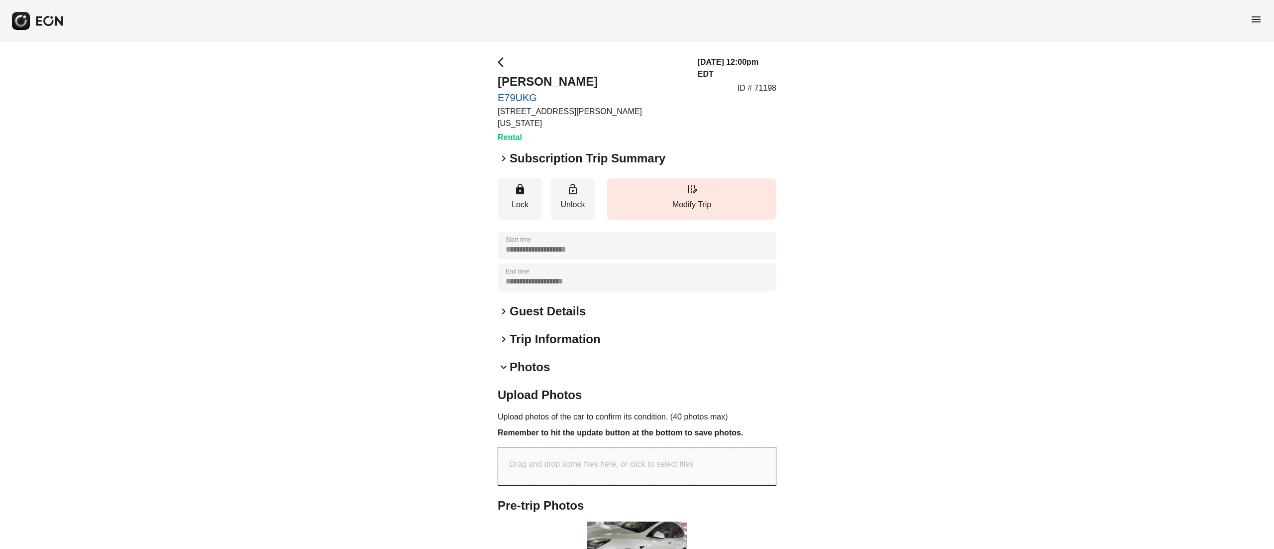
scroll to position [159, 0]
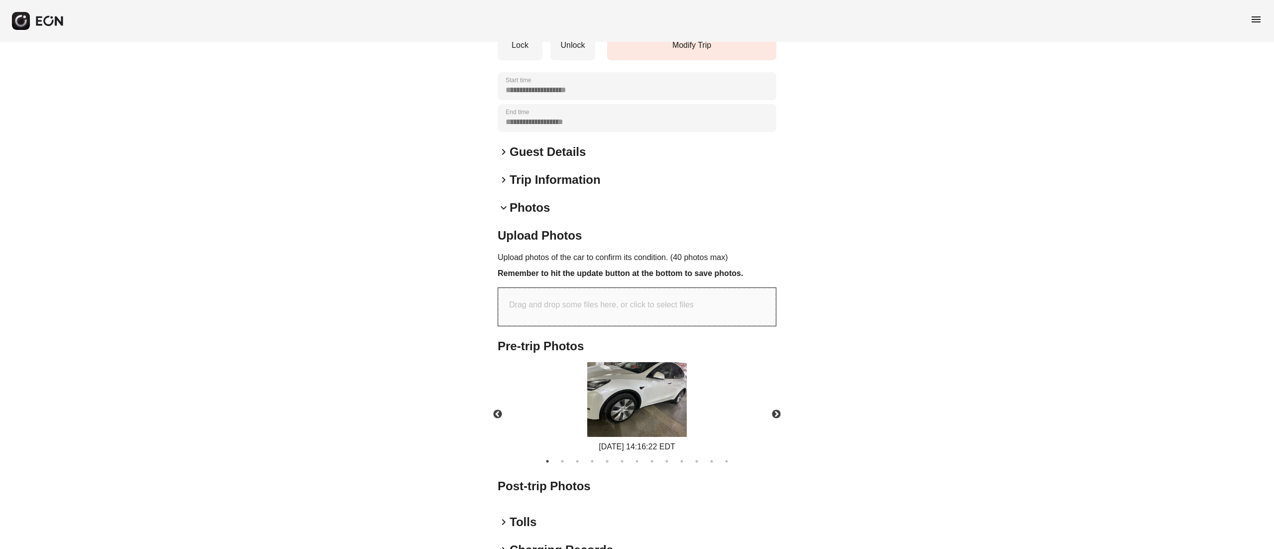
click at [614, 391] on img at bounding box center [637, 399] width 100 height 75
click at [779, 397] on button "Next" at bounding box center [776, 414] width 35 height 35
click at [669, 378] on img at bounding box center [637, 399] width 100 height 75
